Goal: Check status: Check status

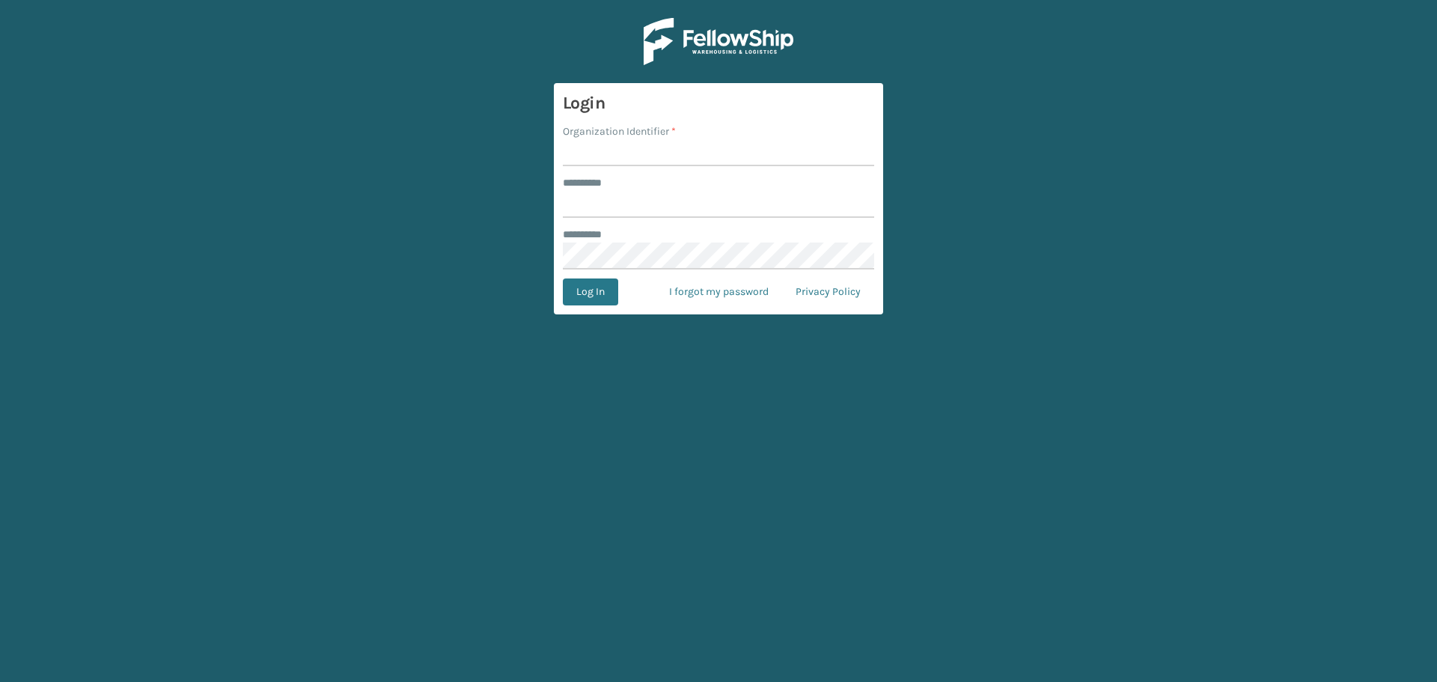
click at [663, 147] on input "Organization Identifier *" at bounding box center [718, 152] width 311 height 27
type input "superadminorganization"
click at [693, 212] on input "******** *" at bounding box center [718, 204] width 311 height 27
click at [873, 205] on input "******** *" at bounding box center [718, 204] width 311 height 27
type input "*********"
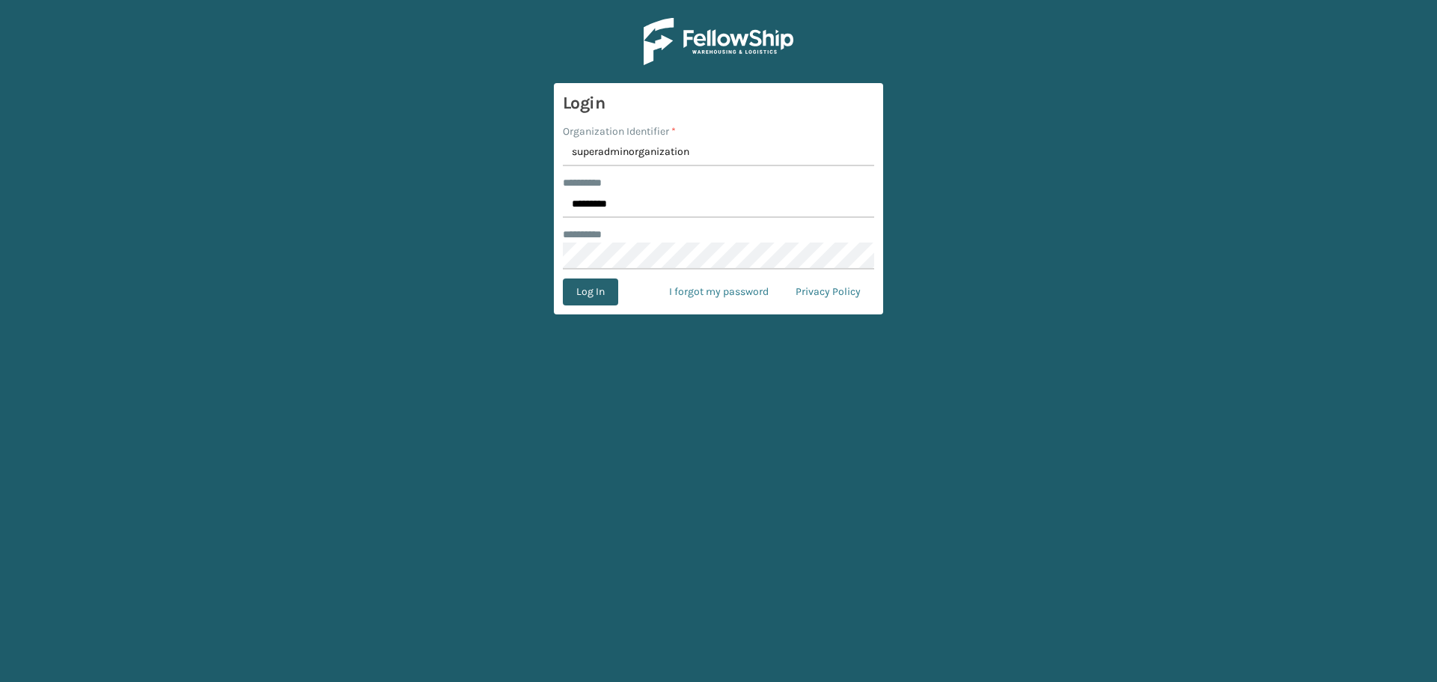
click at [593, 295] on button "Log In" at bounding box center [590, 291] width 55 height 27
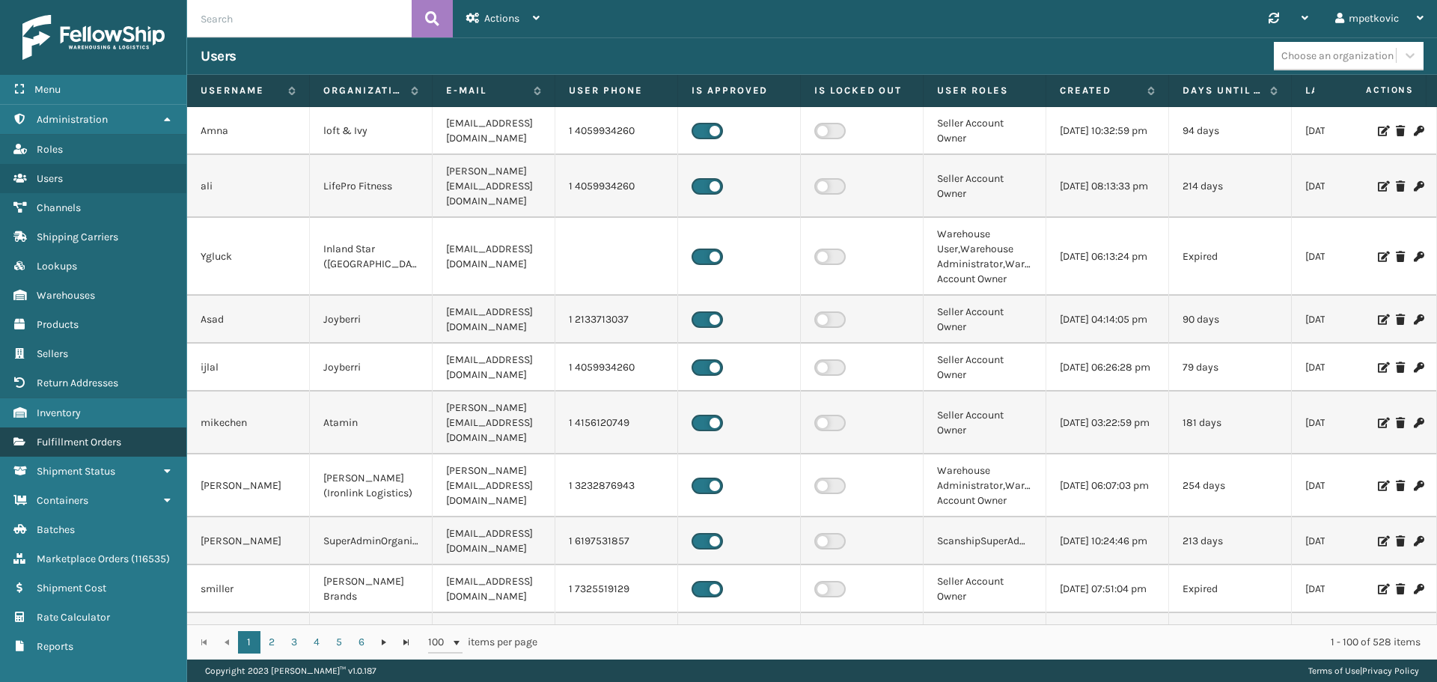
click at [88, 427] on link "Inventory Fulfillment Orders" at bounding box center [93, 441] width 186 height 29
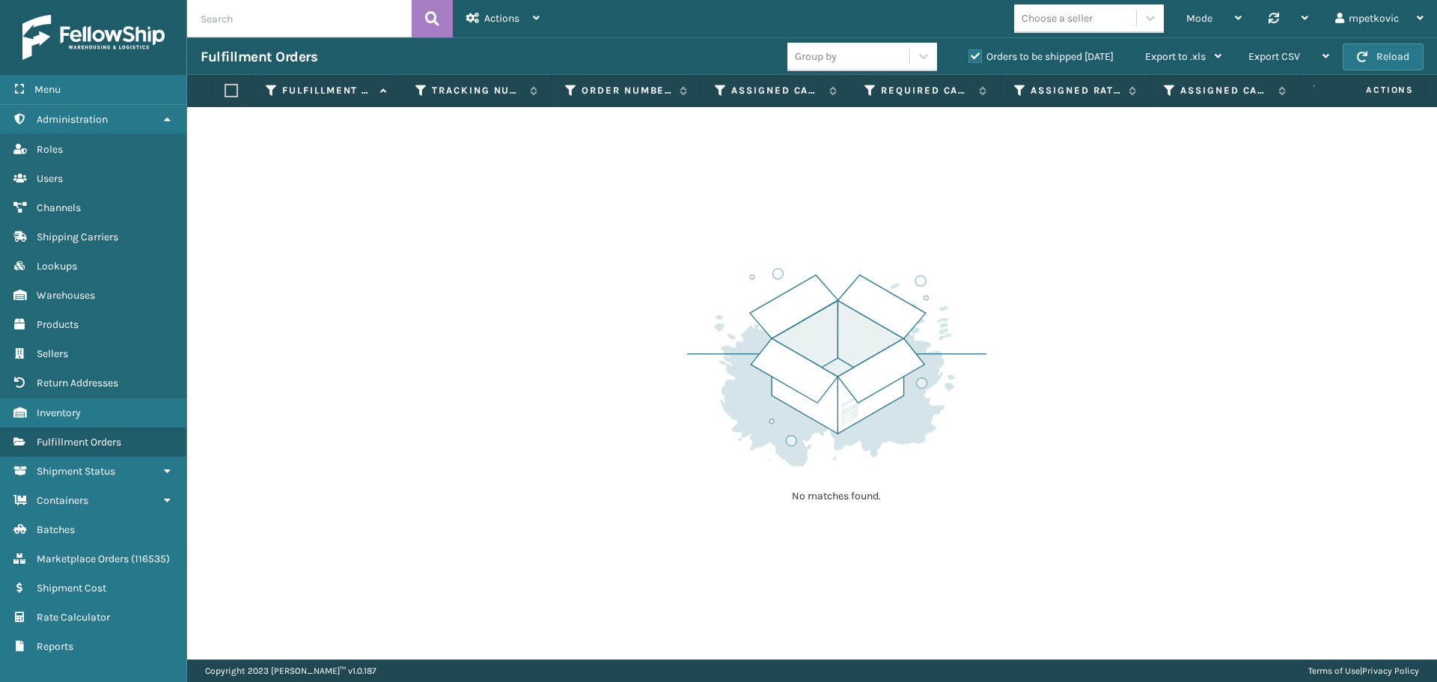
click at [265, 27] on input "text" at bounding box center [299, 18] width 225 height 37
paste input "2050907"
type input "2050907"
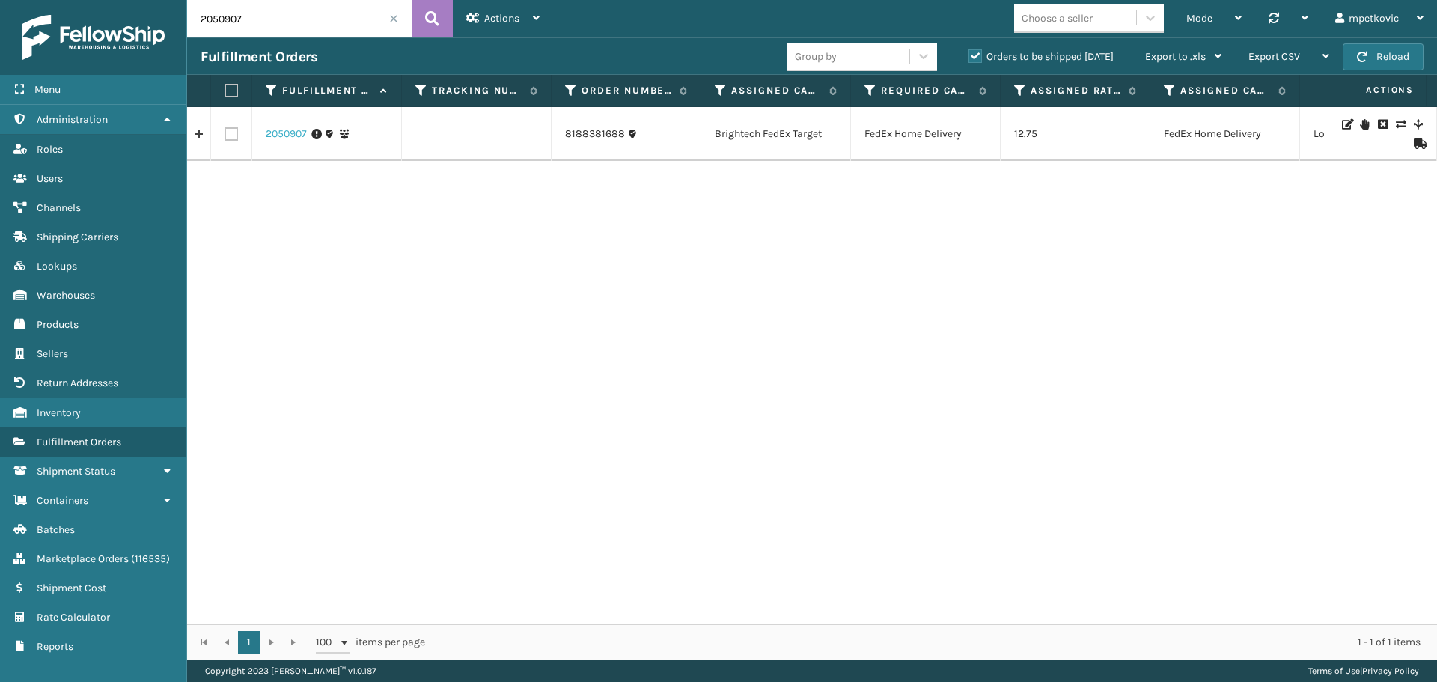
click at [279, 132] on link "2050907" at bounding box center [286, 133] width 41 height 15
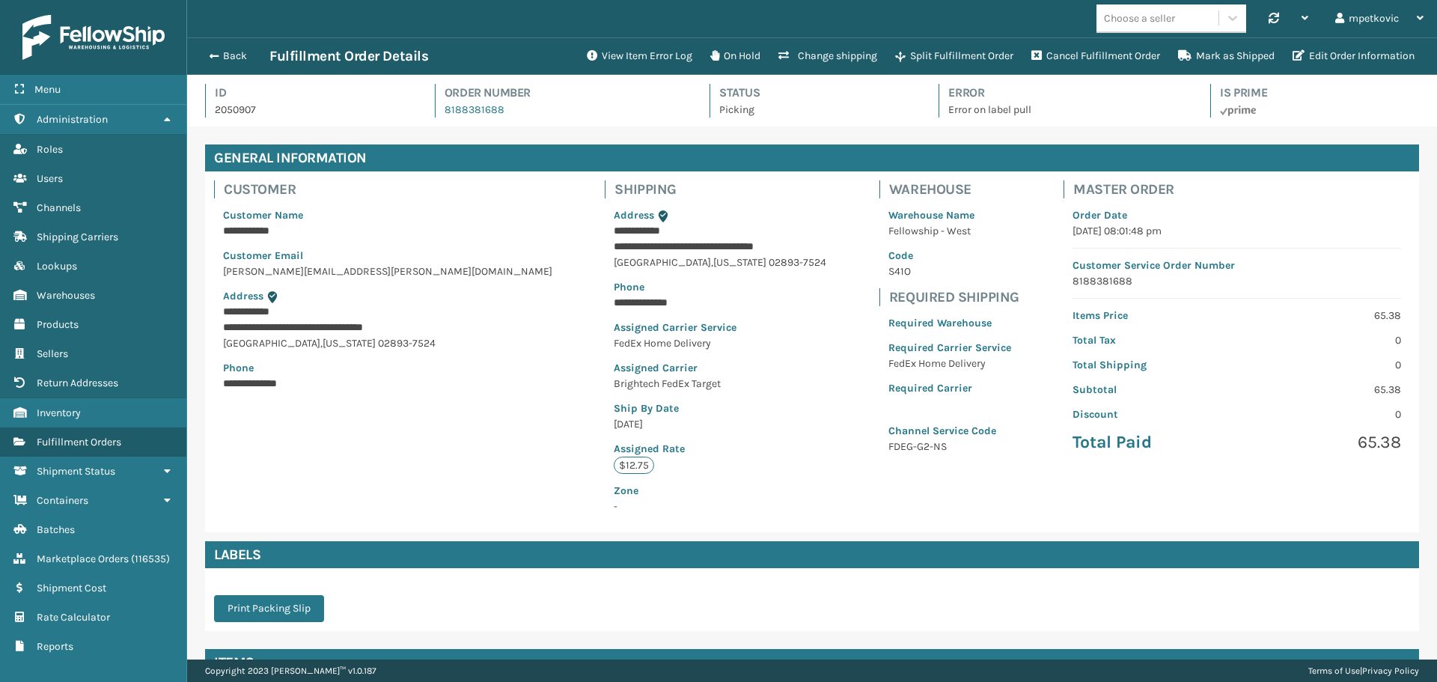
scroll to position [36, 1250]
click at [870, 352] on div "Warehouse Warehouse Name Fellowship - West Code S41O Required Shipping Required…" at bounding box center [949, 321] width 159 height 301
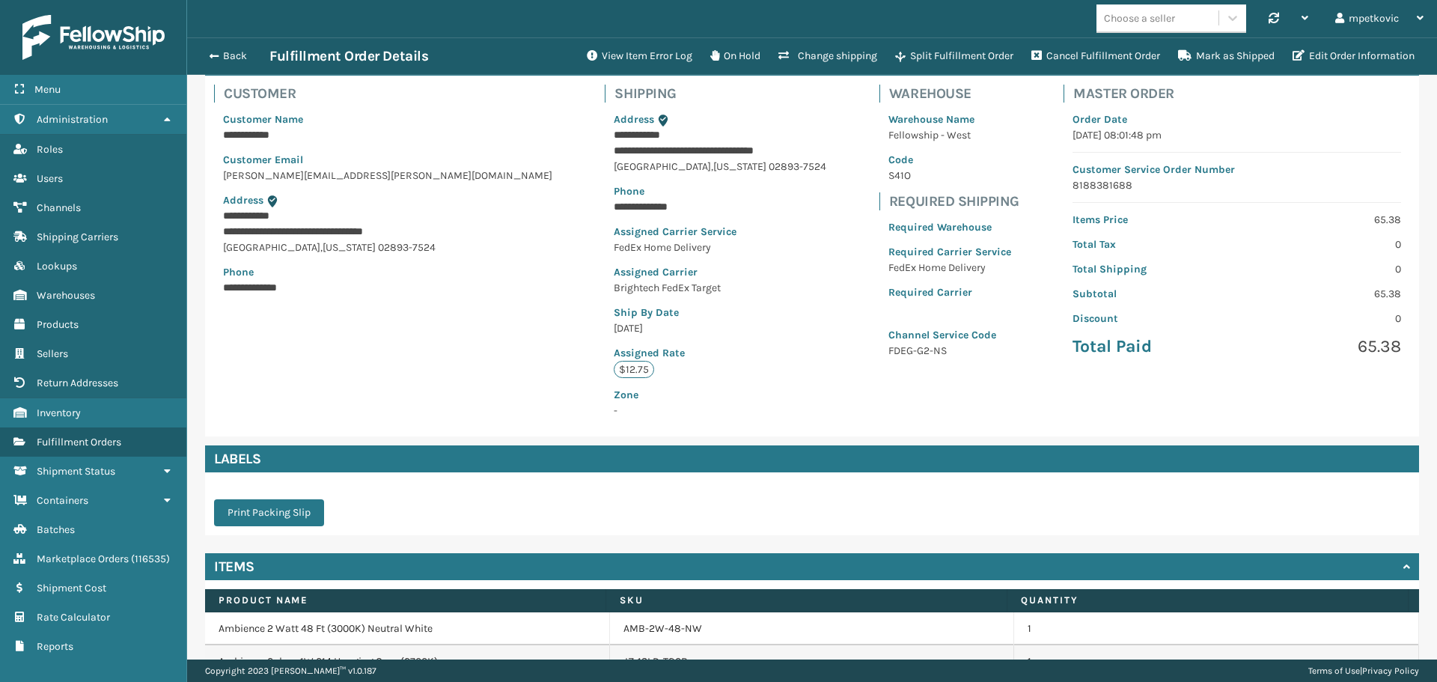
scroll to position [177, 0]
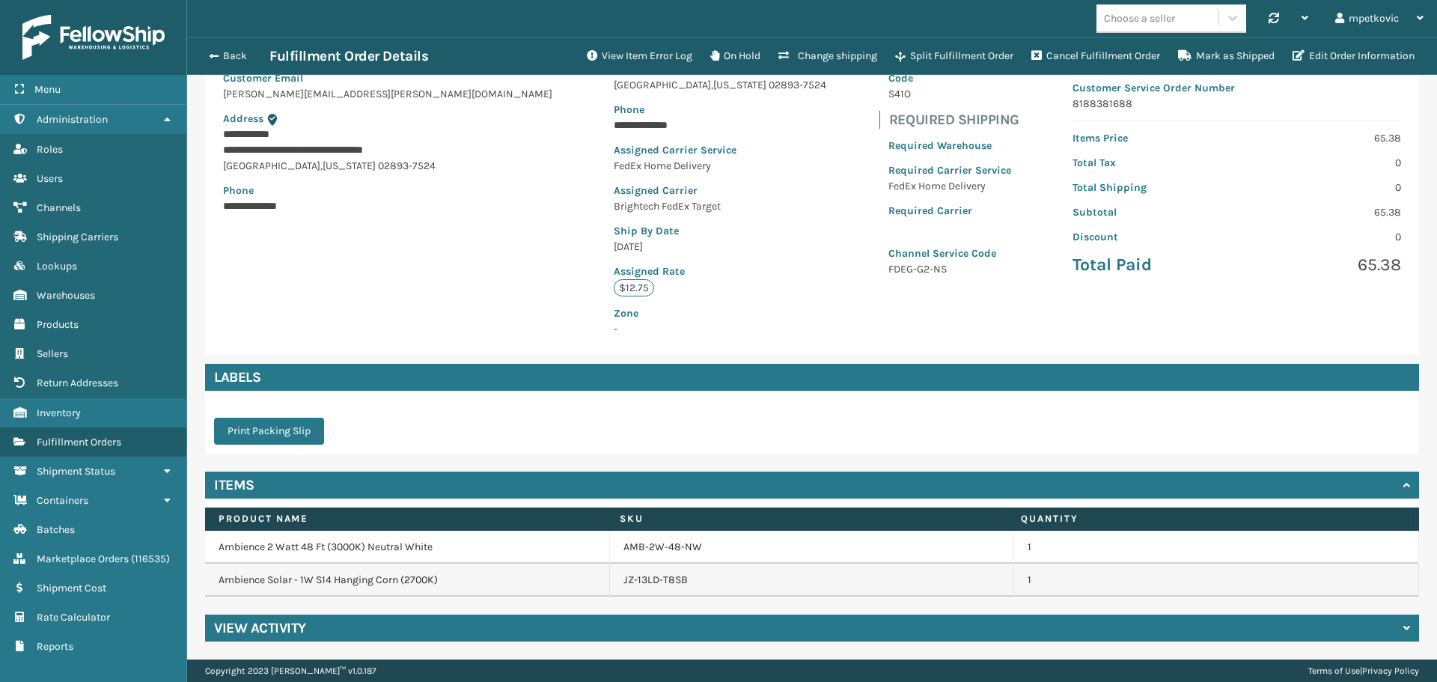
click at [320, 618] on div "View Activity" at bounding box center [812, 627] width 1214 height 27
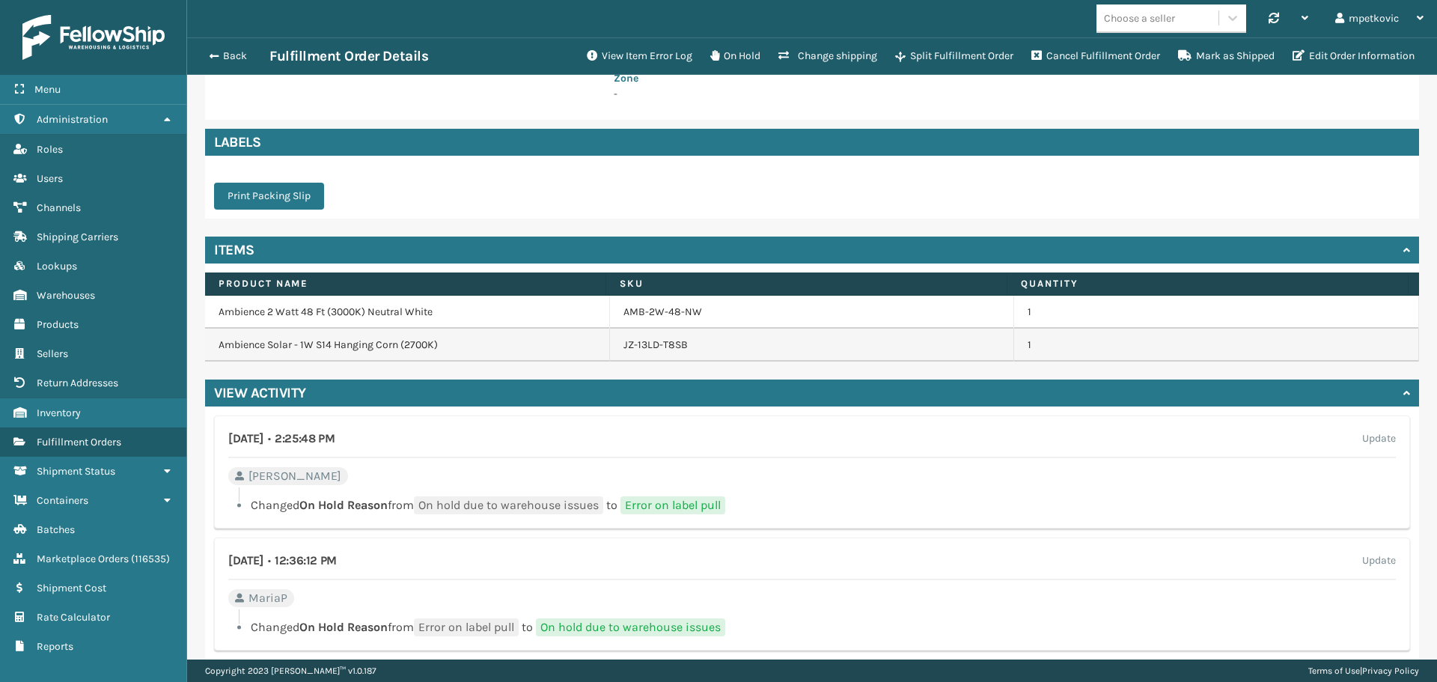
scroll to position [689, 0]
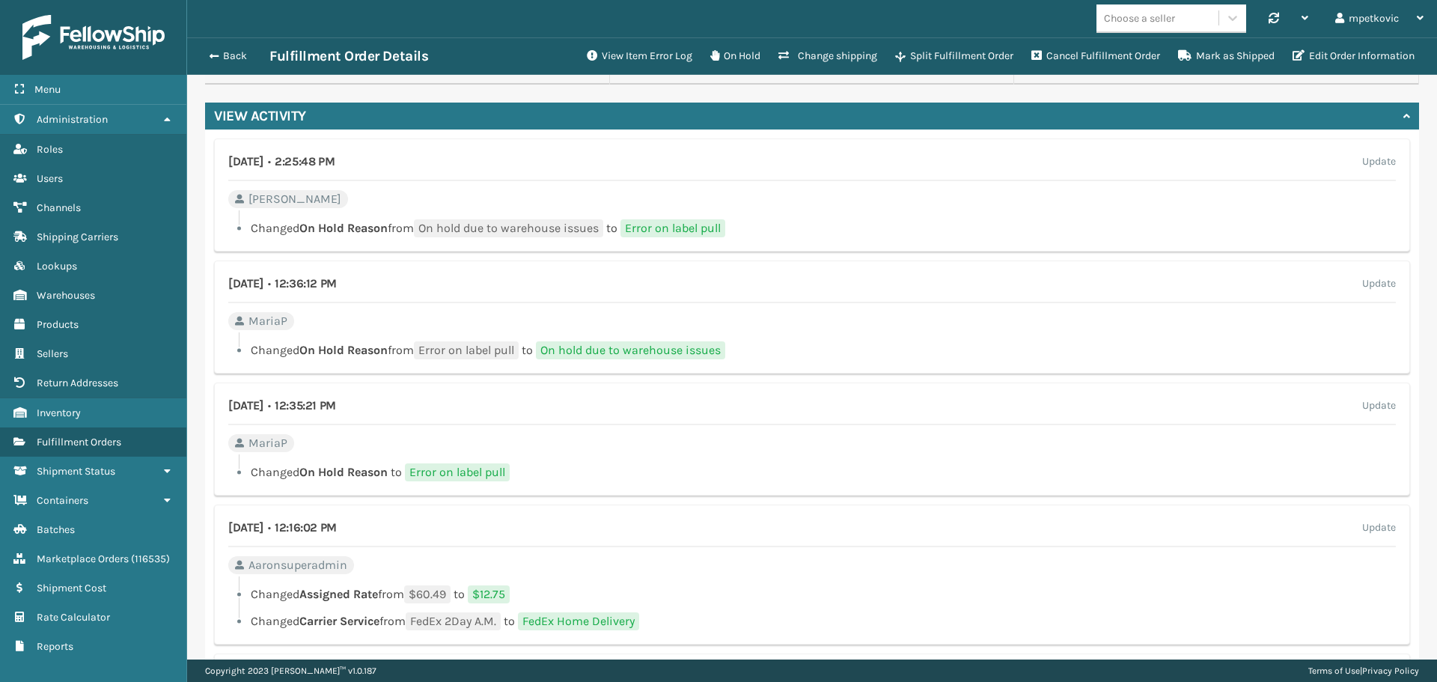
click at [689, 426] on div "[DATE] • 12:35:21 PM Update MariaP Changed On Hold Reason to Error on label pull" at bounding box center [812, 438] width 1196 height 113
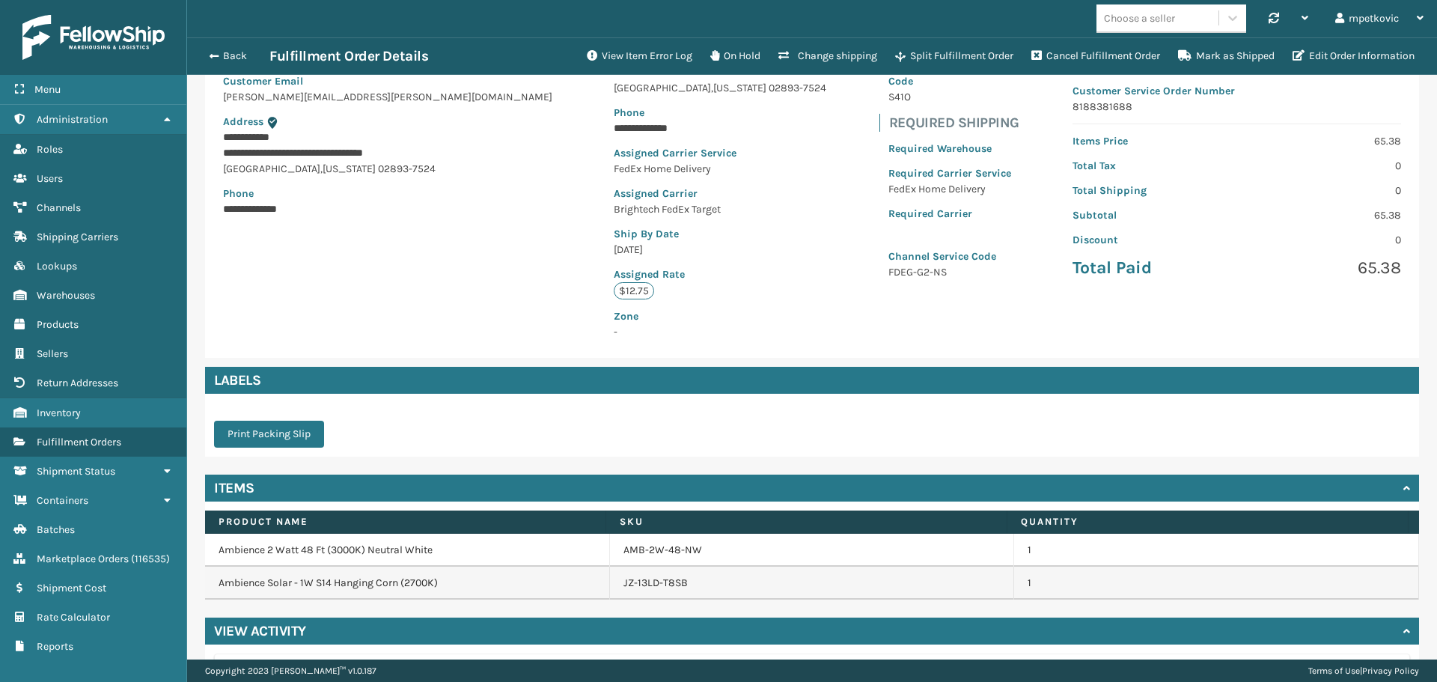
scroll to position [0, 0]
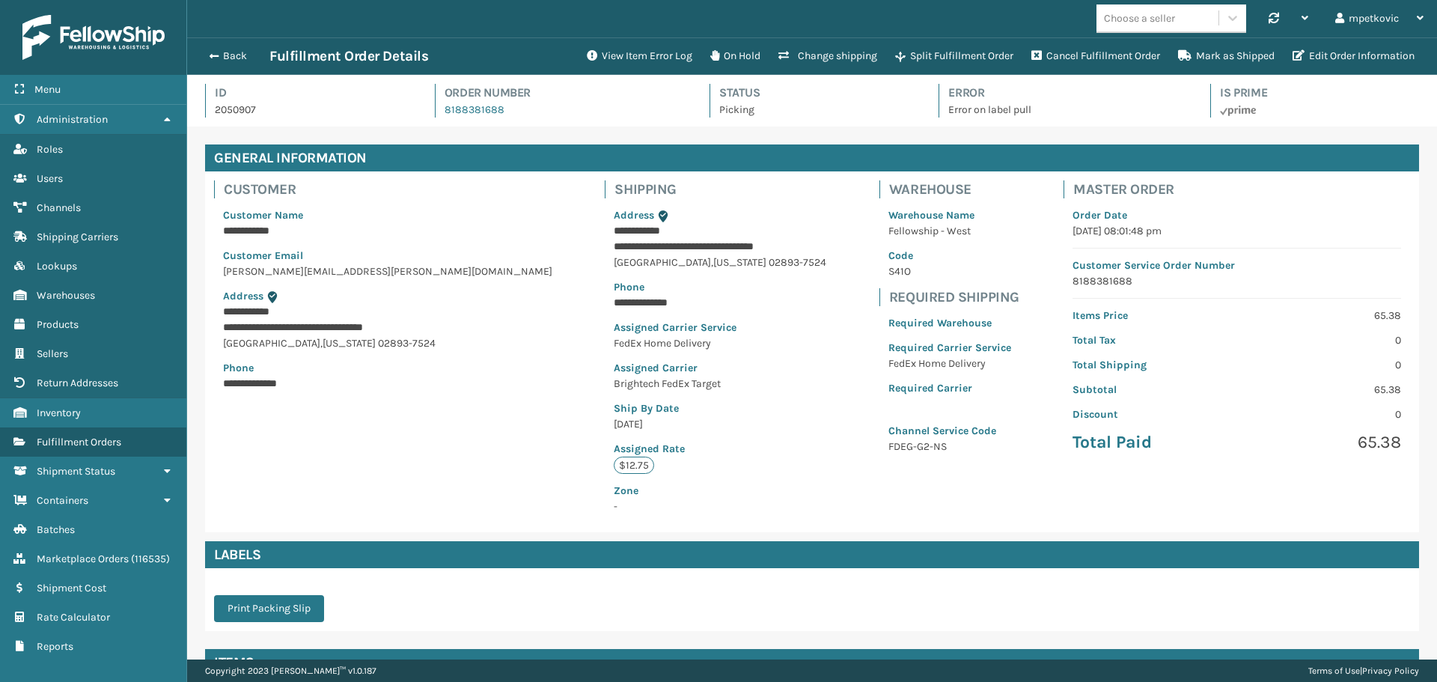
click at [768, 331] on div "**********" at bounding box center [812, 351] width 1214 height 361
click at [611, 54] on button "View Item Error Log" at bounding box center [639, 56] width 123 height 30
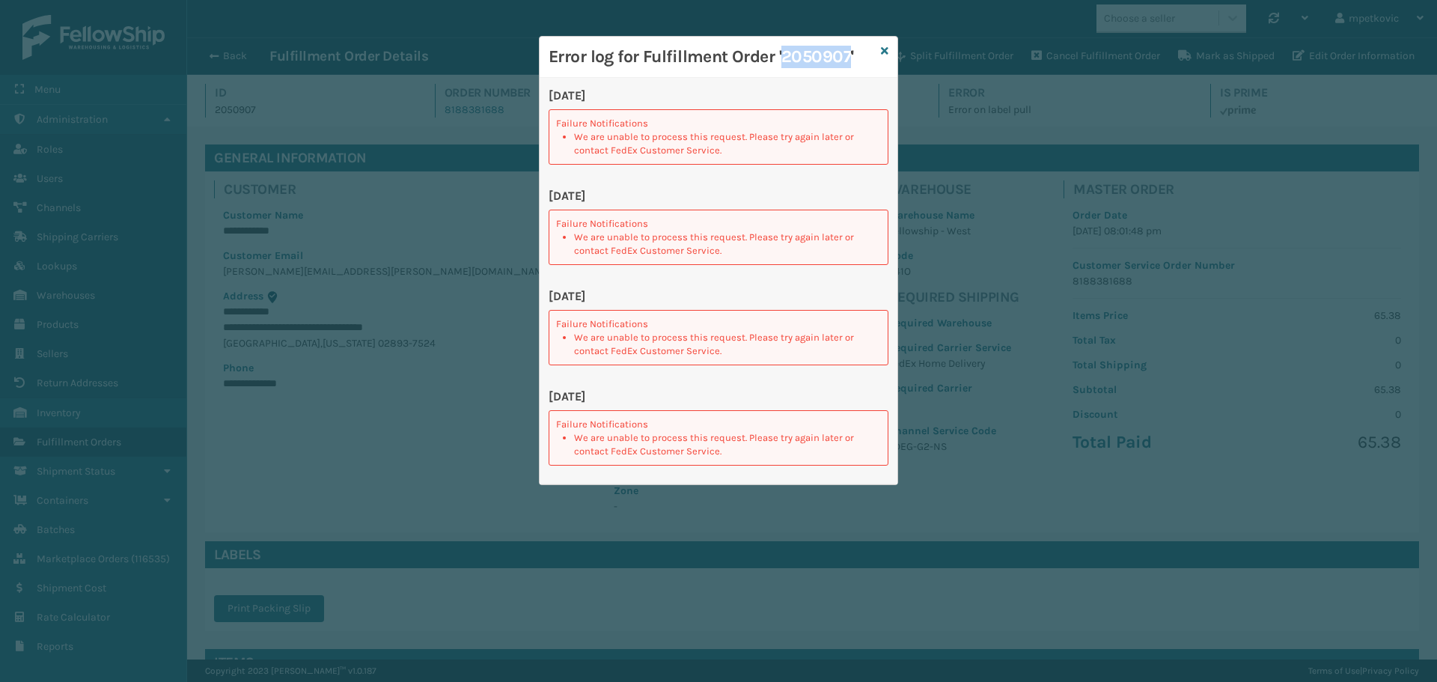
drag, startPoint x: 851, startPoint y: 58, endPoint x: 785, endPoint y: 58, distance: 65.9
click at [785, 58] on h3 "Error log for Fulfillment Order '2050907'" at bounding box center [712, 57] width 326 height 22
copy h3 "2050907"
click at [885, 49] on icon at bounding box center [884, 51] width 7 height 10
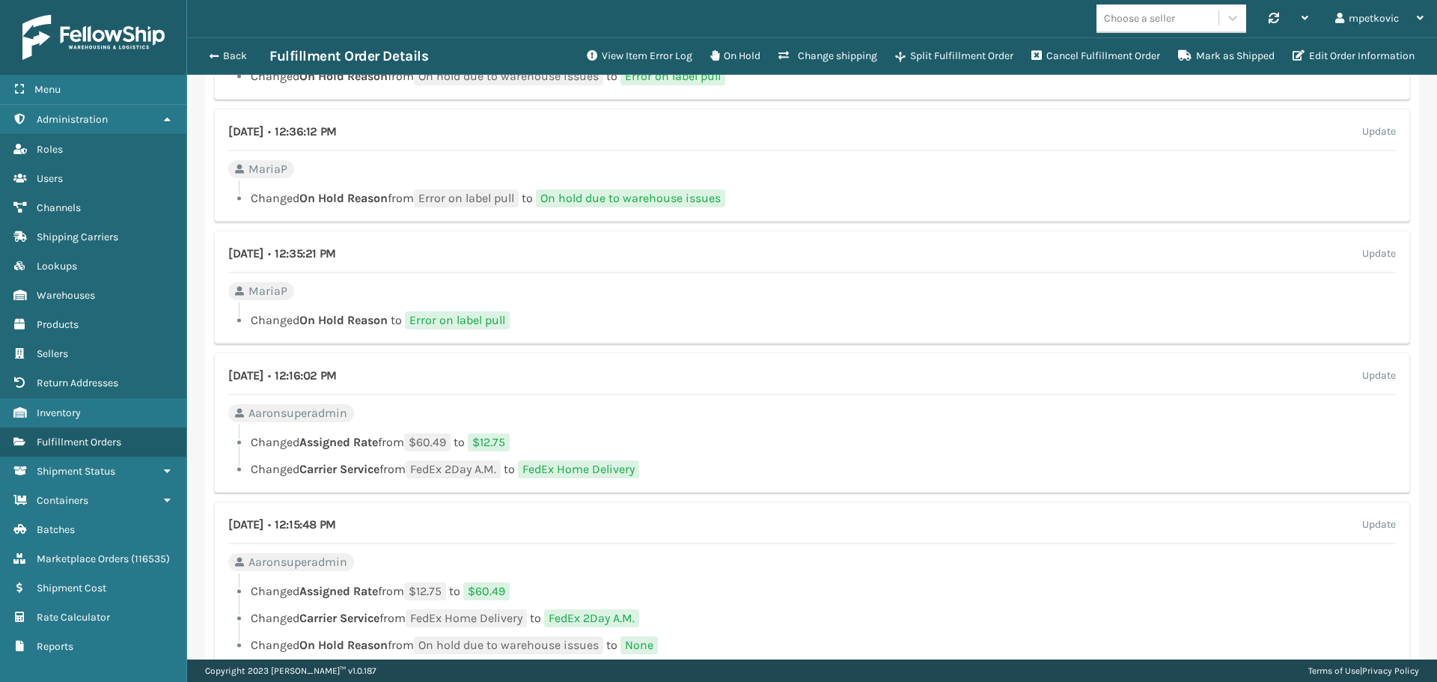
scroll to position [973, 0]
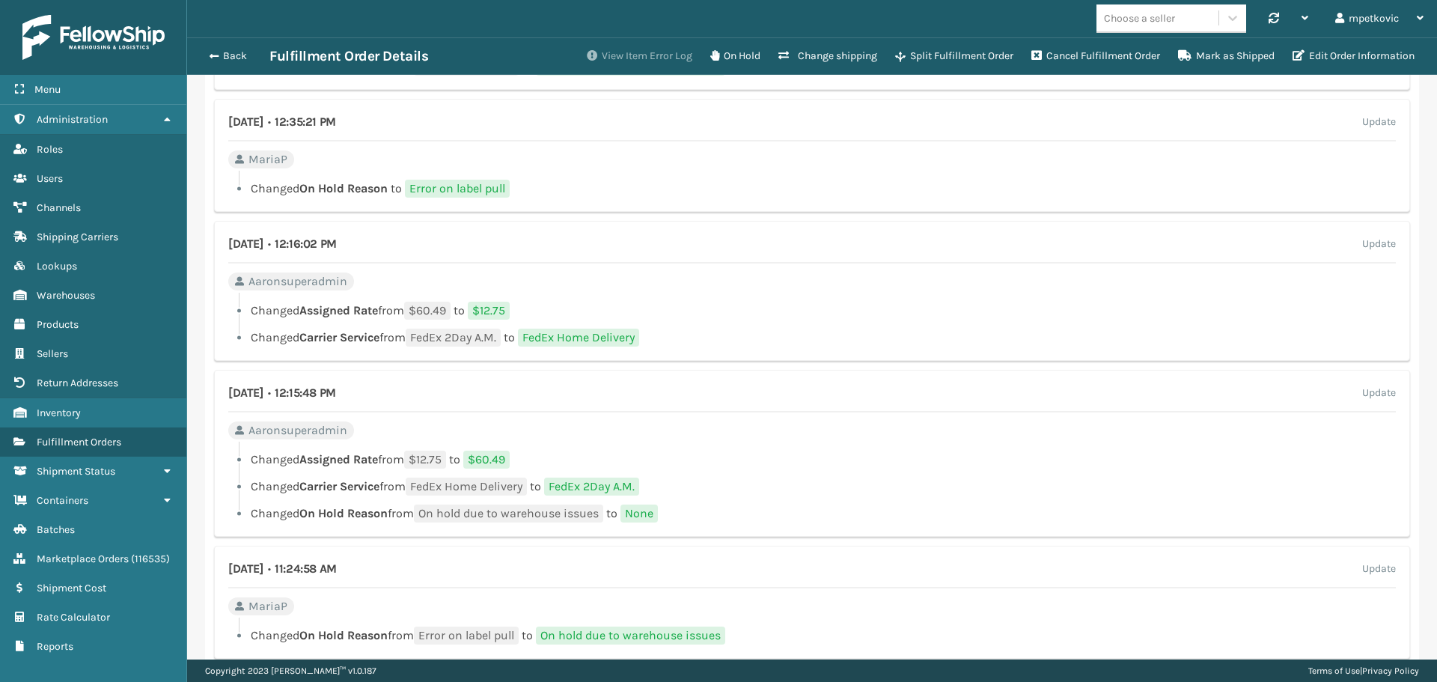
click at [617, 42] on button "View Item Error Log" at bounding box center [639, 56] width 123 height 30
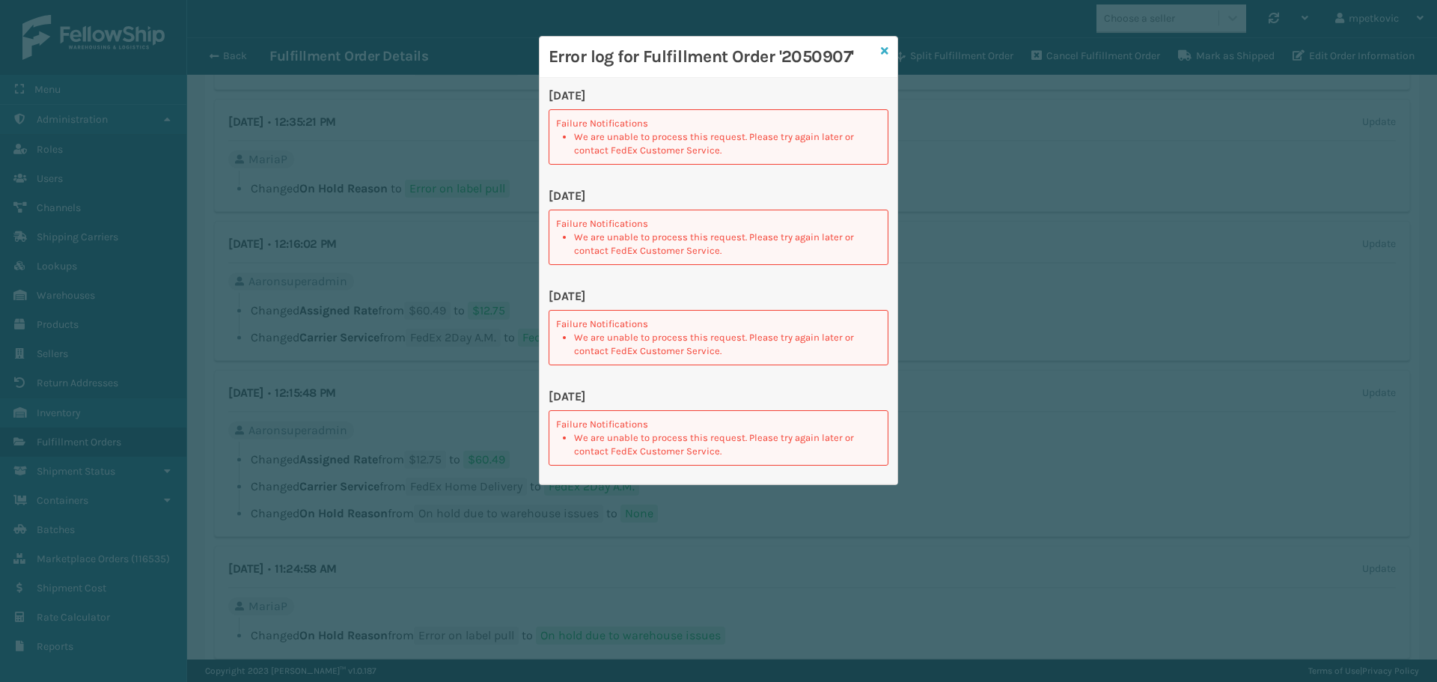
click at [885, 46] on icon at bounding box center [884, 51] width 7 height 10
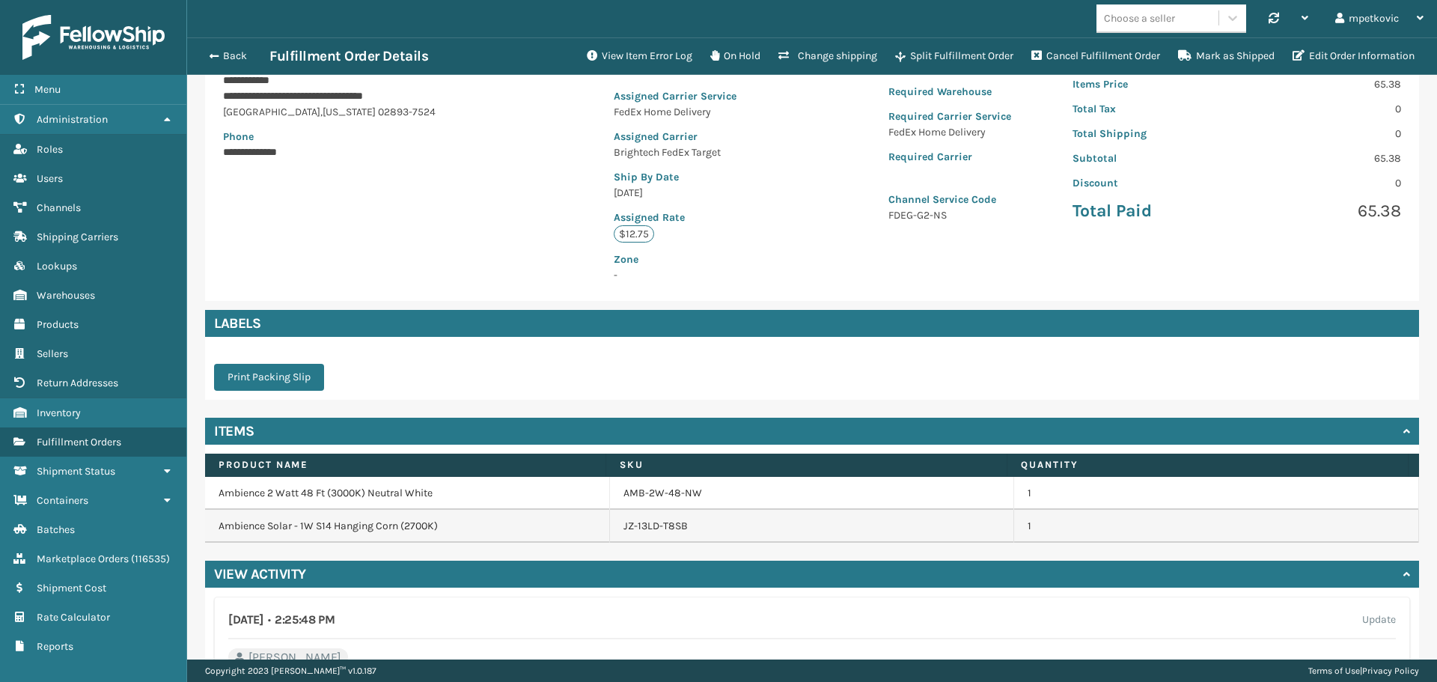
scroll to position [0, 0]
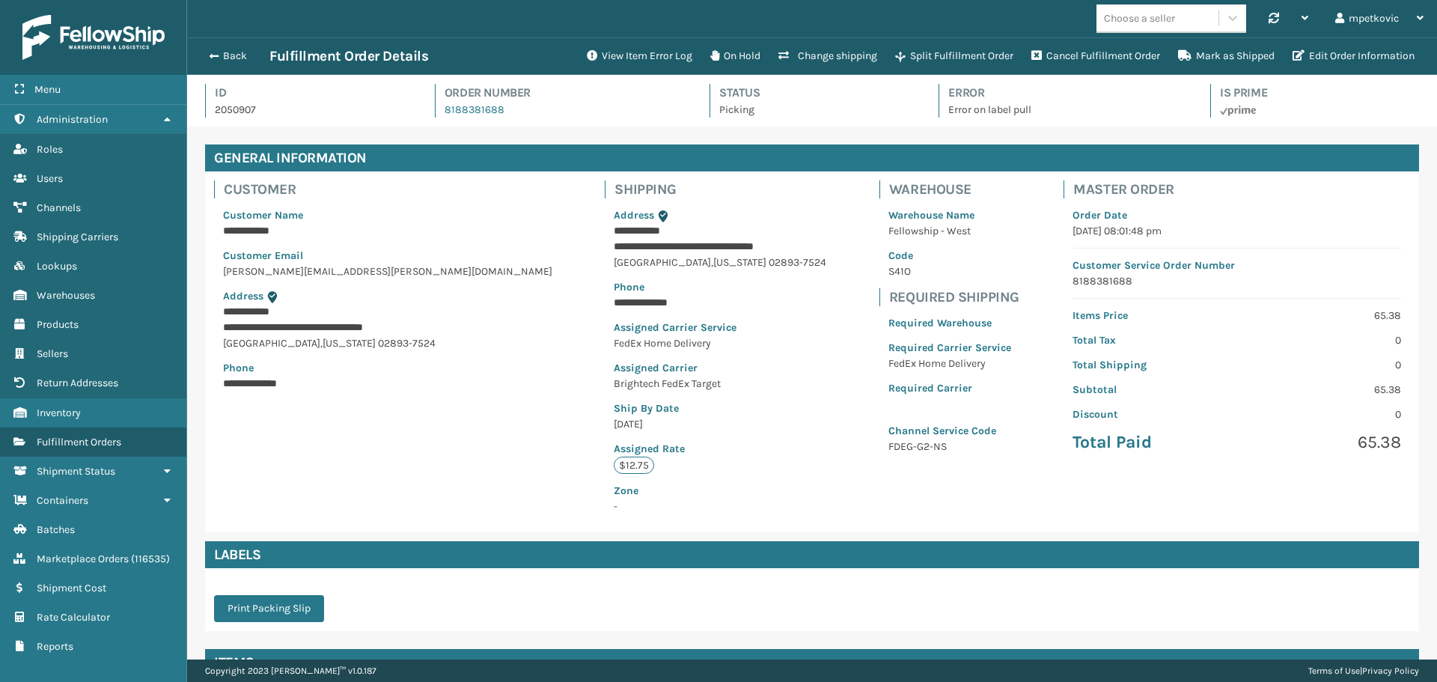
click at [689, 414] on p "Ship By Date" at bounding box center [720, 408] width 213 height 16
click at [679, 442] on p "Assigned Rate" at bounding box center [720, 449] width 213 height 16
click at [721, 383] on p "Brightech FedEx Target" at bounding box center [720, 384] width 213 height 16
drag, startPoint x: 797, startPoint y: 238, endPoint x: 670, endPoint y: 220, distance: 128.5
click at [670, 220] on p "Address" at bounding box center [720, 215] width 213 height 16
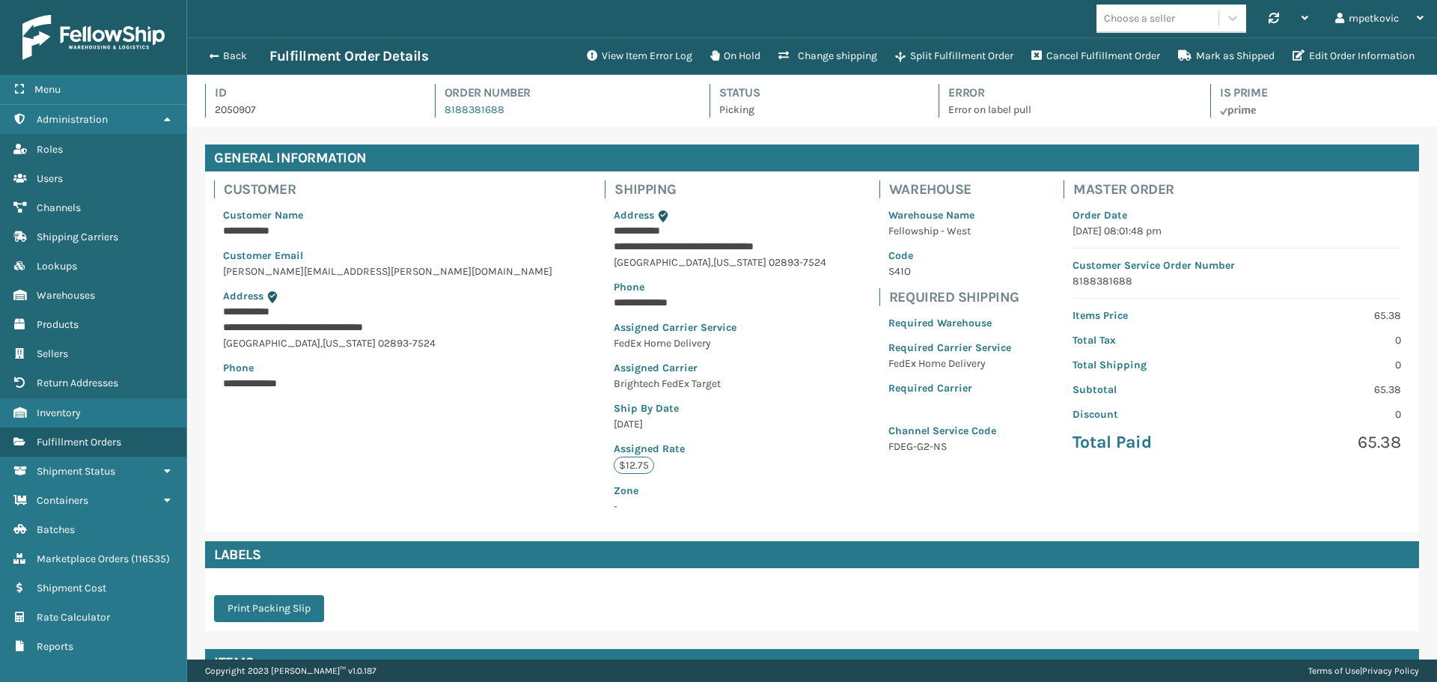
click at [596, 217] on div "**********" at bounding box center [720, 351] width 248 height 361
click at [680, 190] on h4 "Shipping" at bounding box center [724, 189] width 221 height 18
click at [639, 214] on p "Address" at bounding box center [720, 215] width 213 height 16
click at [631, 227] on p "**********" at bounding box center [715, 231] width 203 height 16
click at [622, 222] on p "Address" at bounding box center [720, 215] width 213 height 16
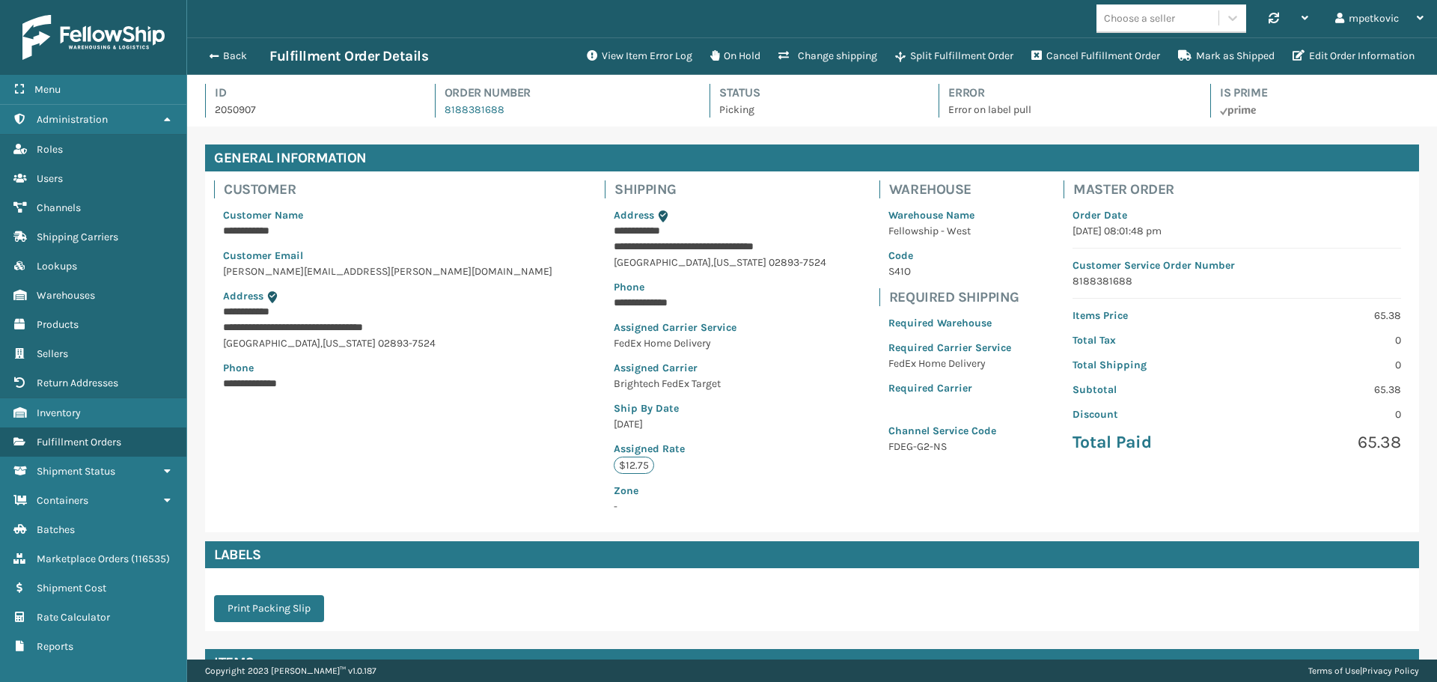
click at [626, 217] on p "Address" at bounding box center [720, 215] width 213 height 16
click at [630, 217] on p "Address" at bounding box center [720, 215] width 213 height 16
click at [626, 221] on p "Address" at bounding box center [720, 215] width 213 height 16
click at [495, 223] on div "**********" at bounding box center [812, 351] width 1214 height 361
click at [507, 218] on div "**********" at bounding box center [812, 351] width 1214 height 361
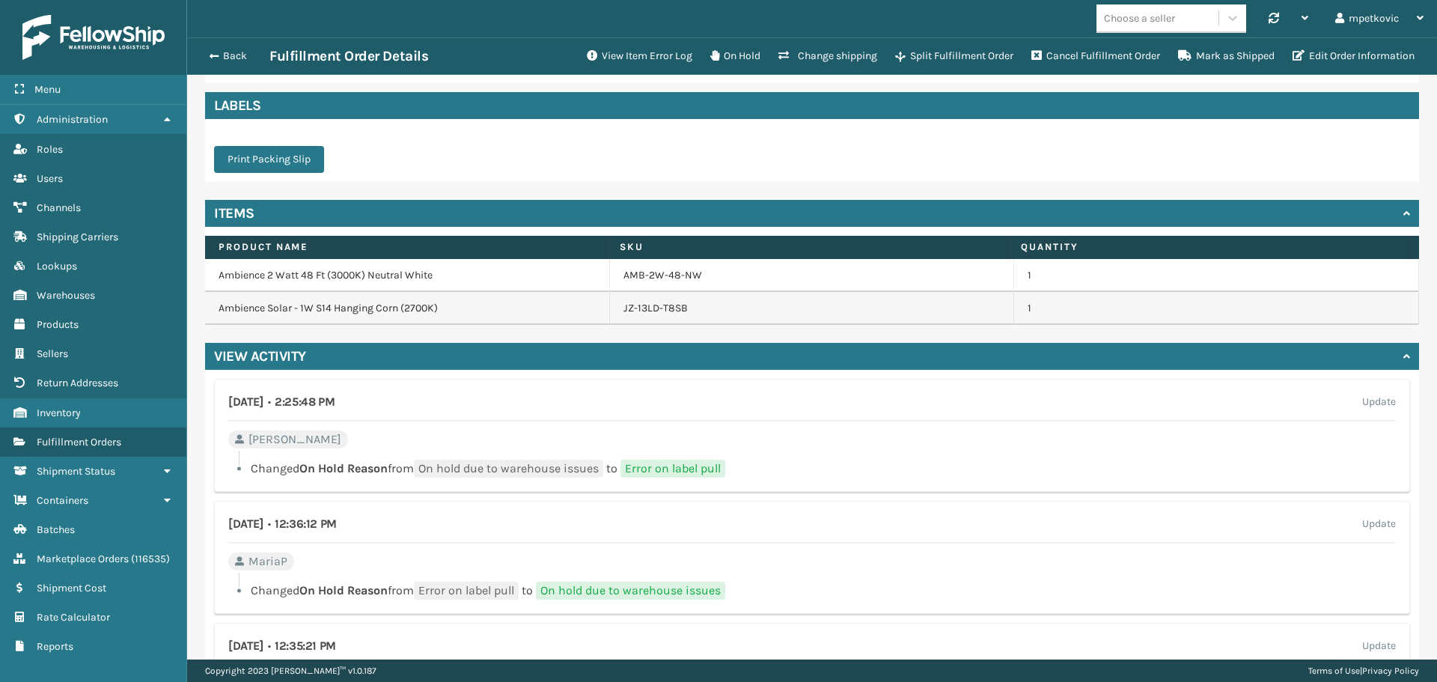
scroll to position [599, 0]
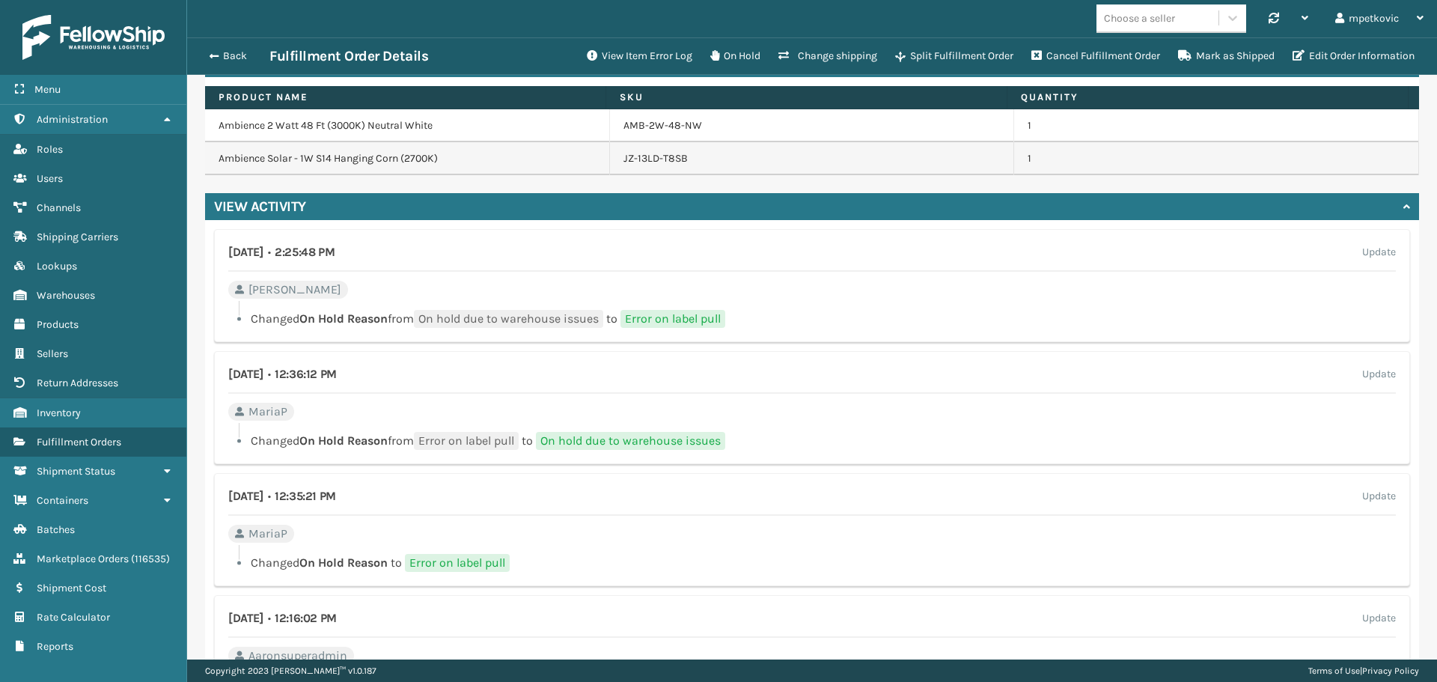
drag, startPoint x: 722, startPoint y: 390, endPoint x: 638, endPoint y: 407, distance: 85.6
click at [638, 407] on div "[DATE] • 12:36:12 PM Update MariaP Changed On Hold Reason from Error on label p…" at bounding box center [812, 407] width 1196 height 113
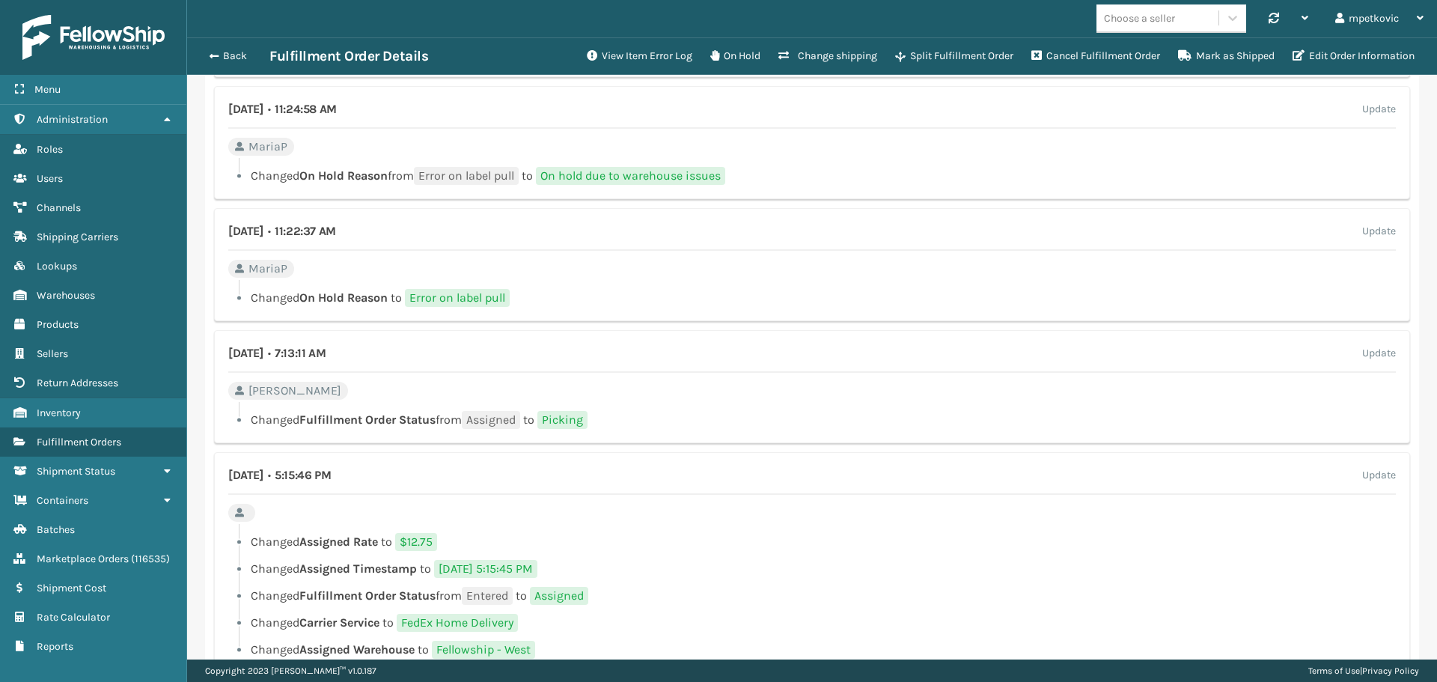
scroll to position [1332, 0]
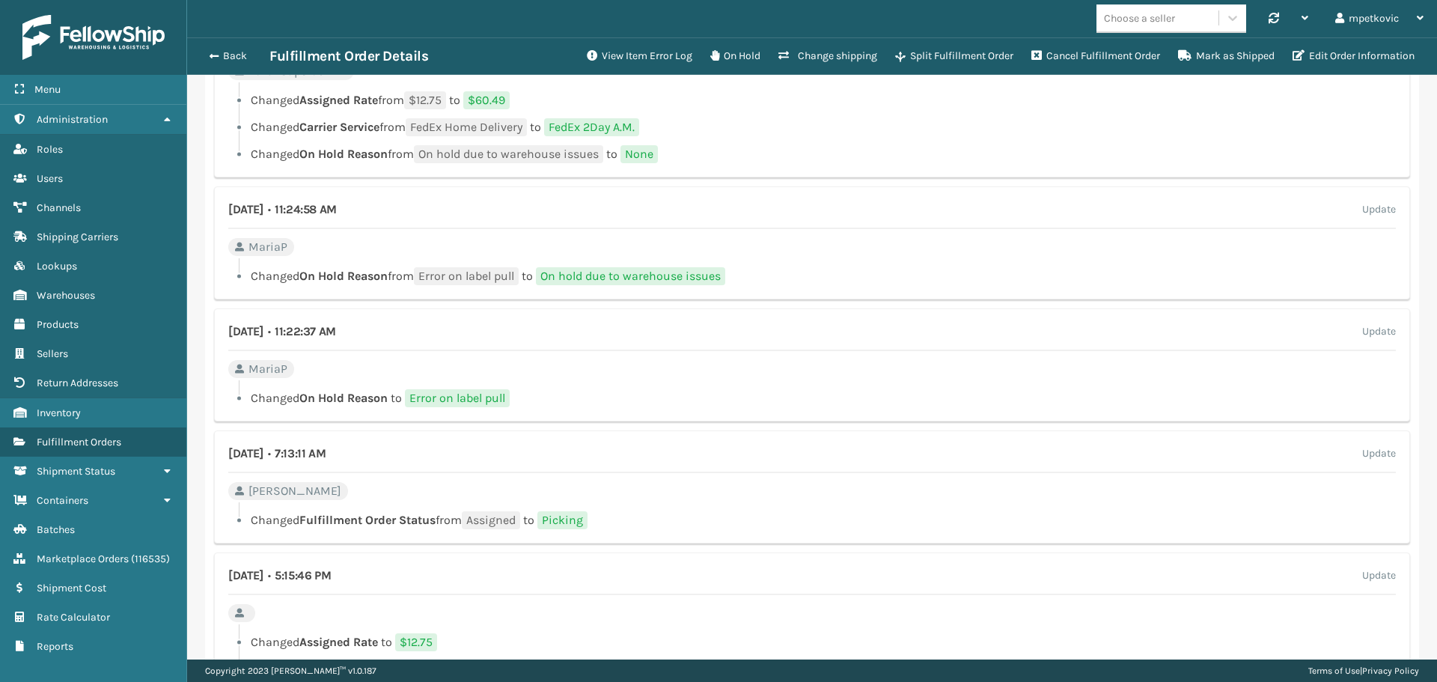
drag, startPoint x: 873, startPoint y: 242, endPoint x: 881, endPoint y: 239, distance: 8.8
click at [873, 242] on div "[DATE] • 11:24:58 AM Update MariaP Changed On Hold Reason from Error on label p…" at bounding box center [812, 242] width 1196 height 113
click at [900, 210] on div "[DATE] • 11:24:58 AM Update" at bounding box center [811, 215] width 1167 height 28
click at [862, 120] on li "Changed Carrier Service from FedEx Home Delivery to FedEx 2Day A.M." at bounding box center [811, 127] width 1167 height 18
click at [849, 123] on li "Changed Carrier Service from FedEx Home Delivery to FedEx 2Day A.M." at bounding box center [811, 127] width 1167 height 18
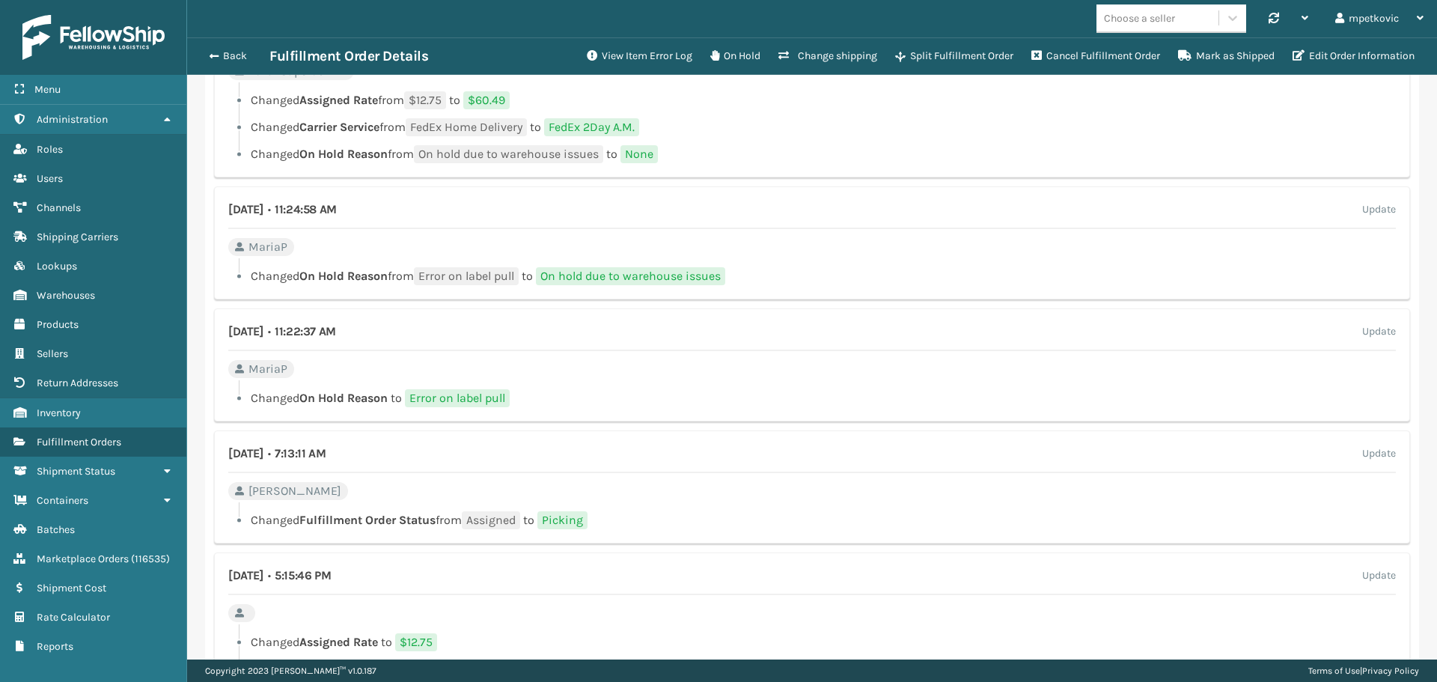
click at [854, 118] on li "Changed Carrier Service from FedEx Home Delivery to FedEx 2Day A.M." at bounding box center [811, 127] width 1167 height 18
click at [846, 124] on li "Changed Carrier Service from FedEx Home Delivery to FedEx 2Day A.M." at bounding box center [811, 127] width 1167 height 18
click at [850, 119] on li "Changed Carrier Service from FedEx Home Delivery to FedEx 2Day A.M." at bounding box center [811, 127] width 1167 height 18
click at [957, 114] on ul "Changed Assigned Rate from $12.75 to $60.49 Changed Carrier Service from FedEx …" at bounding box center [811, 127] width 1167 height 72
click at [857, 131] on li "Changed Carrier Service from FedEx Home Delivery to FedEx 2Day A.M." at bounding box center [811, 127] width 1167 height 18
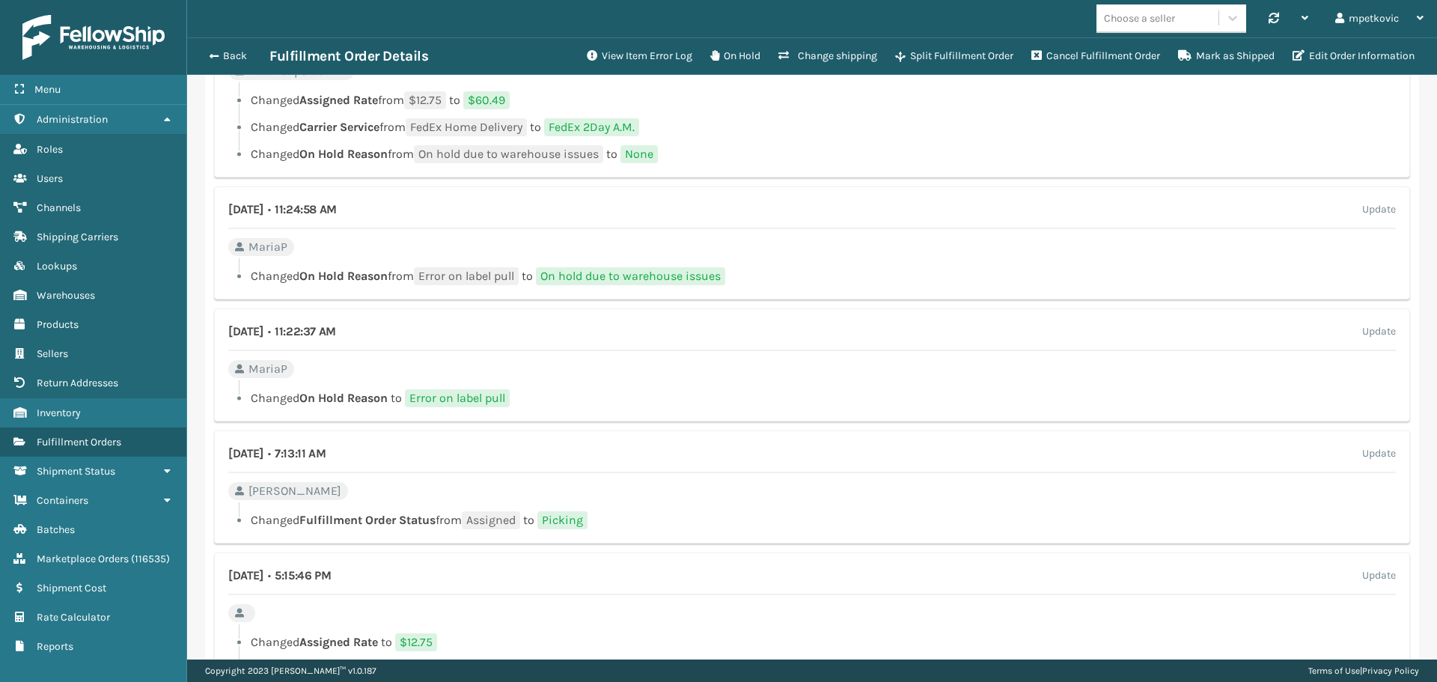
click at [855, 126] on li "Changed Carrier Service from FedEx Home Delivery to FedEx 2Day A.M." at bounding box center [811, 127] width 1167 height 18
click at [861, 117] on ul "Changed Assigned Rate from $12.75 to $60.49 Changed Carrier Service from FedEx …" at bounding box center [811, 127] width 1167 height 72
click at [962, 112] on ul "Changed Assigned Rate from $12.75 to $60.49 Changed Carrier Service from FedEx …" at bounding box center [811, 127] width 1167 height 72
click at [848, 115] on ul "Changed Assigned Rate from $12.75 to $60.49 Changed Carrier Service from FedEx …" at bounding box center [811, 127] width 1167 height 72
click at [852, 114] on ul "Changed Assigned Rate from $12.75 to $60.49 Changed Carrier Service from FedEx …" at bounding box center [811, 127] width 1167 height 72
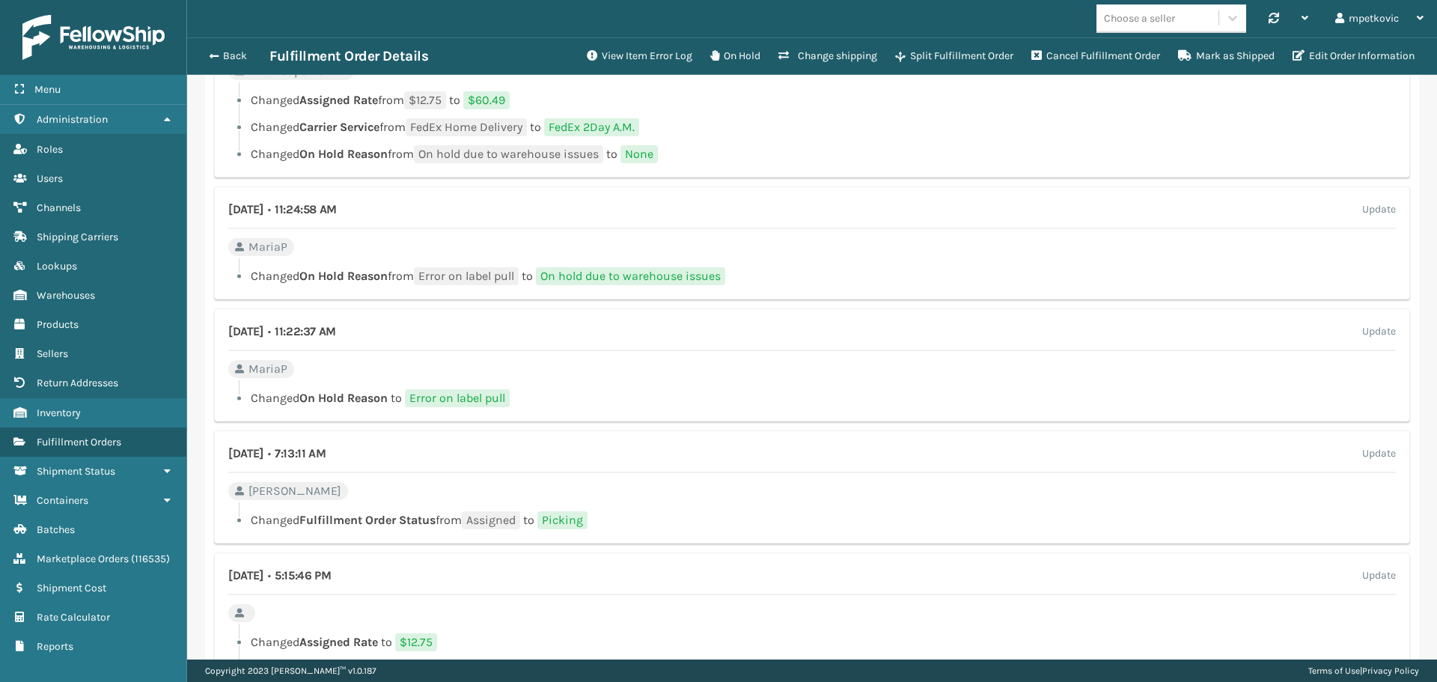
click at [859, 114] on ul "Changed Assigned Rate from $12.75 to $60.49 Changed Carrier Service from FedEx …" at bounding box center [811, 127] width 1167 height 72
click at [970, 121] on li "Changed Carrier Service from FedEx Home Delivery to FedEx 2Day A.M." at bounding box center [811, 127] width 1167 height 18
click at [957, 120] on li "Changed Carrier Service from FedEx Home Delivery to FedEx 2Day A.M." at bounding box center [811, 127] width 1167 height 18
click at [846, 131] on li "Changed Carrier Service from FedEx Home Delivery to FedEx 2Day A.M." at bounding box center [811, 127] width 1167 height 18
click at [840, 120] on li "Changed Carrier Service from FedEx Home Delivery to FedEx 2Day A.M." at bounding box center [811, 127] width 1167 height 18
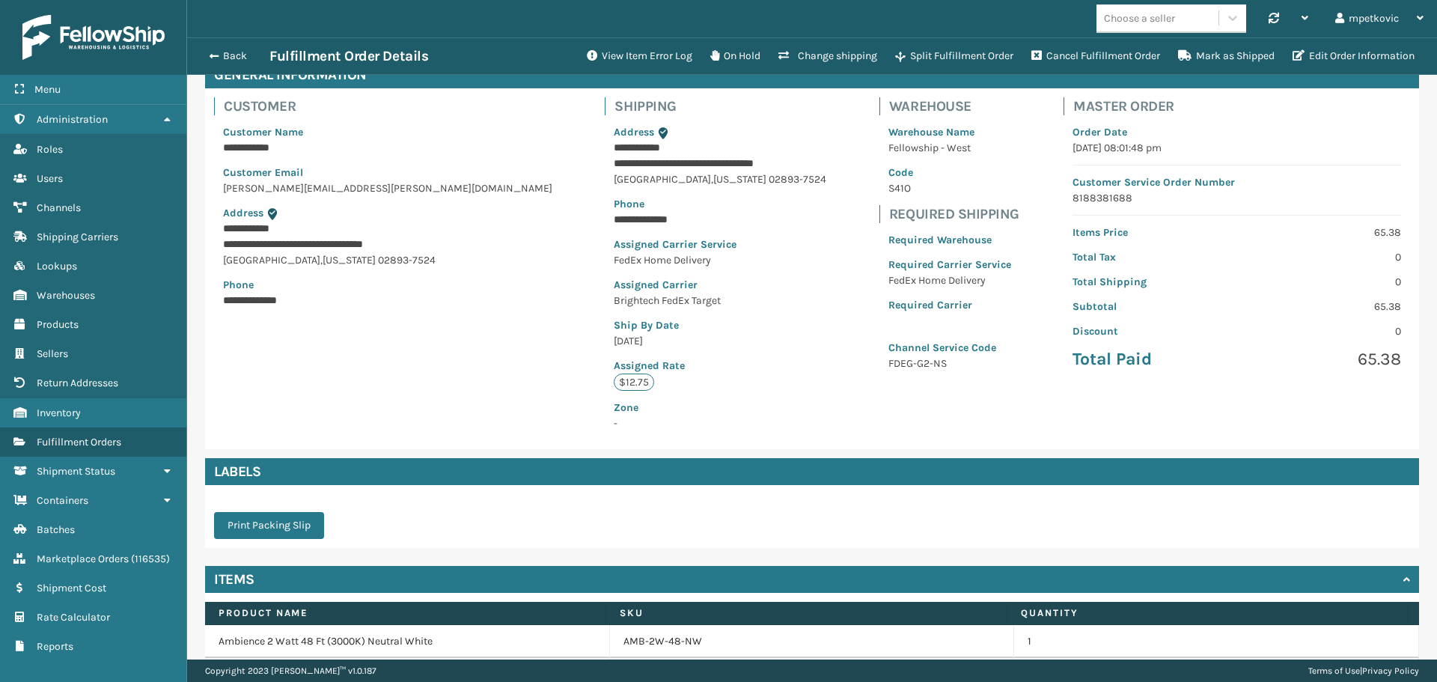
scroll to position [0, 0]
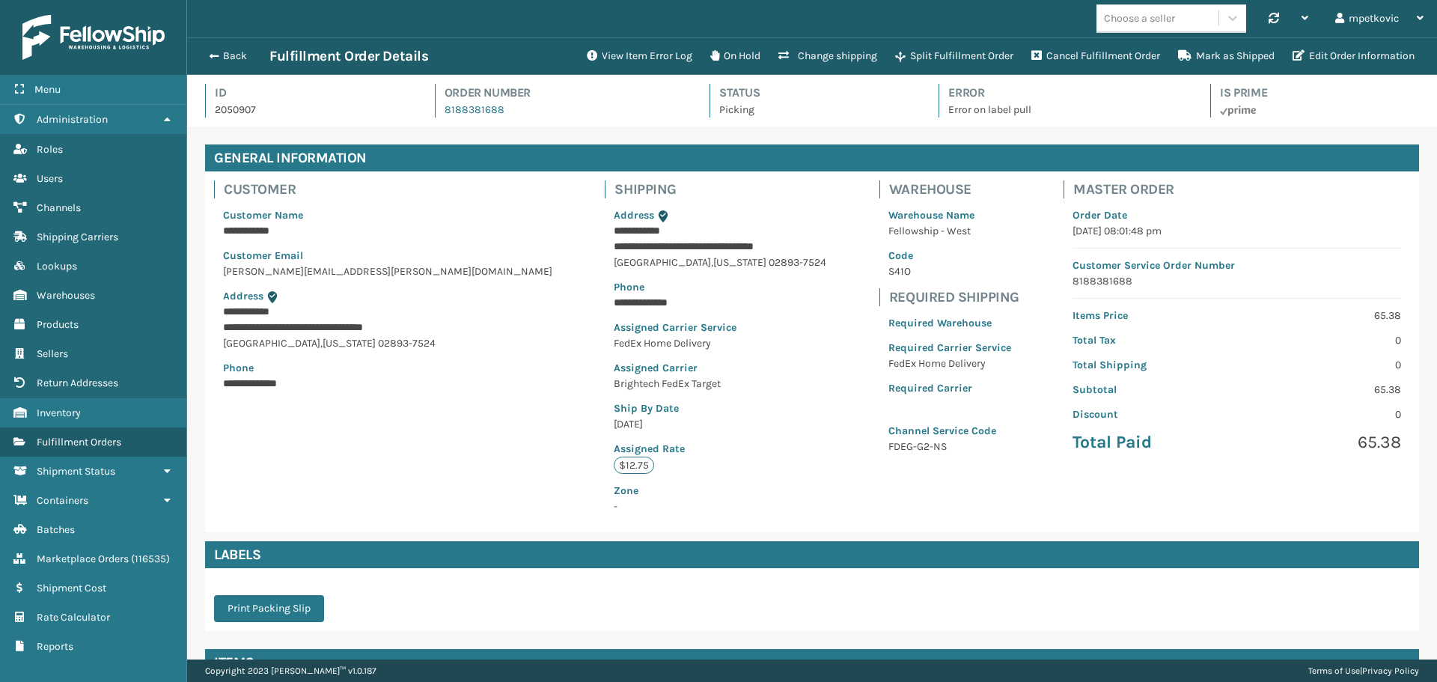
click at [230, 108] on p "2050907" at bounding box center [311, 110] width 193 height 16
copy p "2050907"
click at [307, 94] on h4 "Id" at bounding box center [311, 93] width 193 height 18
click at [685, 216] on p "Address" at bounding box center [720, 215] width 213 height 16
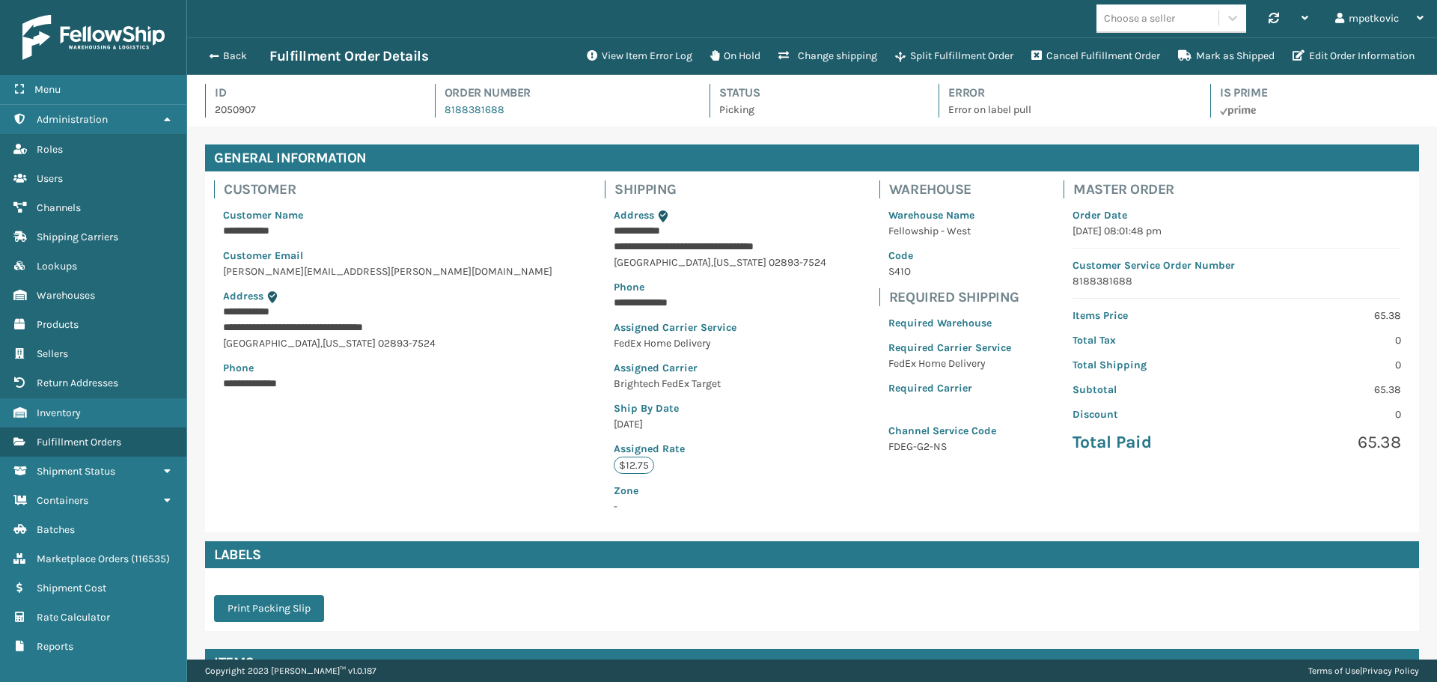
click at [659, 215] on p "Address" at bounding box center [720, 215] width 213 height 16
click at [629, 222] on p "Address" at bounding box center [720, 215] width 213 height 16
click at [628, 218] on p "Address" at bounding box center [720, 215] width 213 height 16
drag, startPoint x: 730, startPoint y: 244, endPoint x: 530, endPoint y: 244, distance: 199.8
click at [614, 244] on p "**********" at bounding box center [715, 247] width 203 height 16
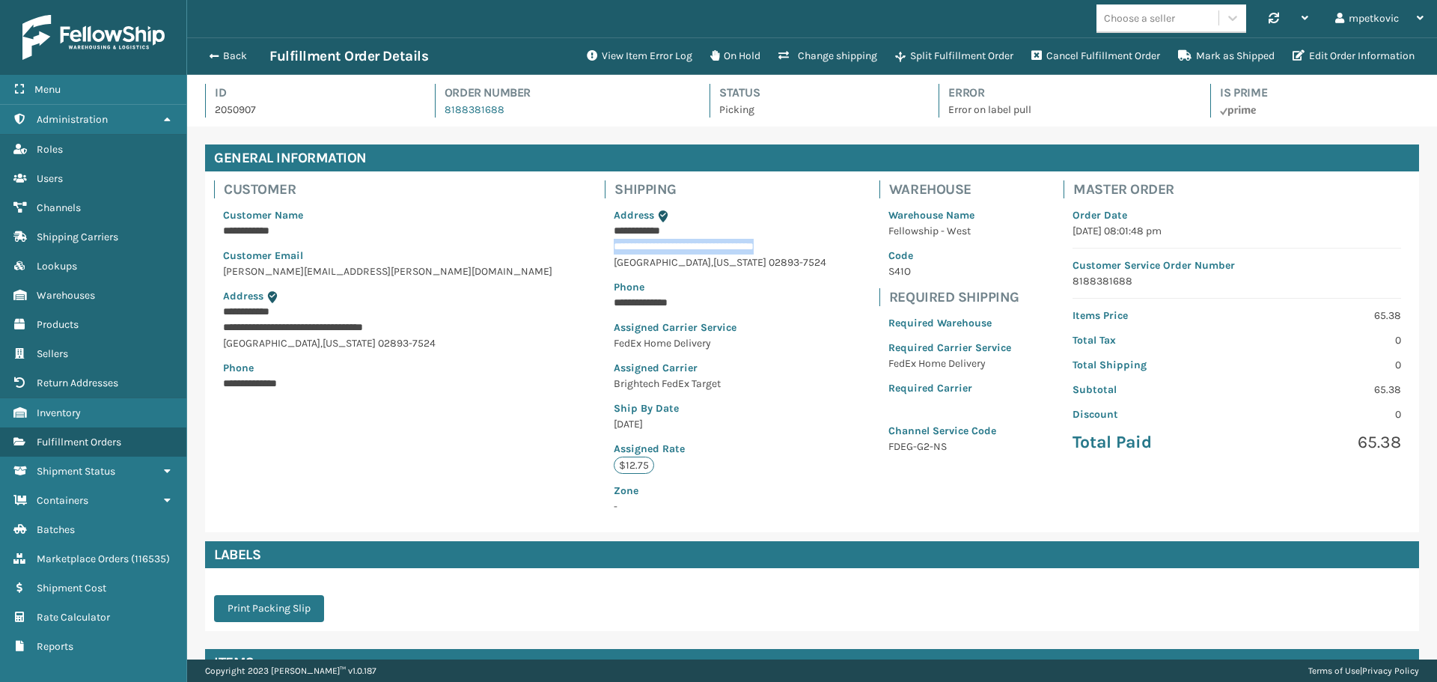
copy p "**********"
click at [697, 276] on div "**********" at bounding box center [720, 360] width 230 height 325
drag, startPoint x: 728, startPoint y: 243, endPoint x: 693, endPoint y: 250, distance: 35.8
click at [693, 250] on p "**********" at bounding box center [715, 247] width 203 height 16
click at [688, 222] on p "Address" at bounding box center [720, 215] width 213 height 16
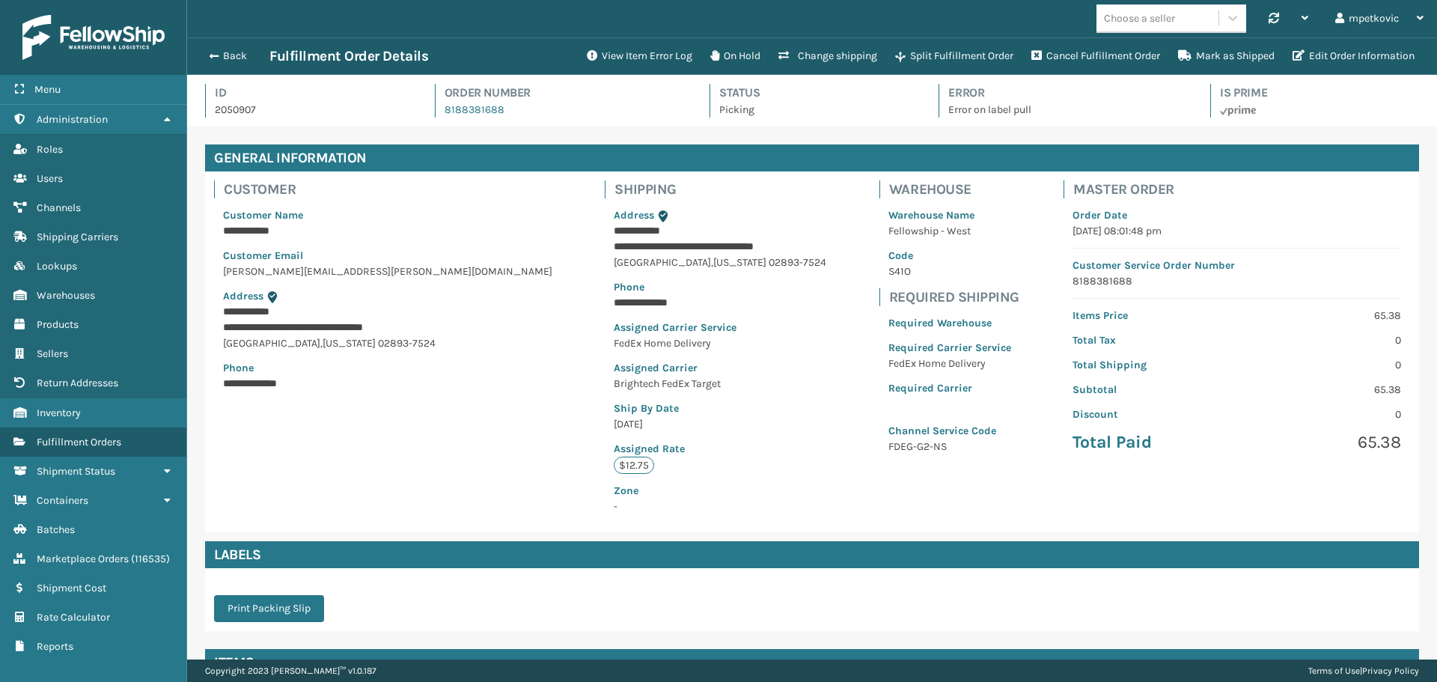
click at [891, 360] on p "FedEx Home Delivery" at bounding box center [949, 363] width 123 height 16
drag, startPoint x: 726, startPoint y: 248, endPoint x: 523, endPoint y: 250, distance: 202.8
click at [605, 250] on div "**********" at bounding box center [720, 360] width 230 height 325
copy p "**********"
click at [605, 271] on div "**********" at bounding box center [720, 360] width 230 height 325
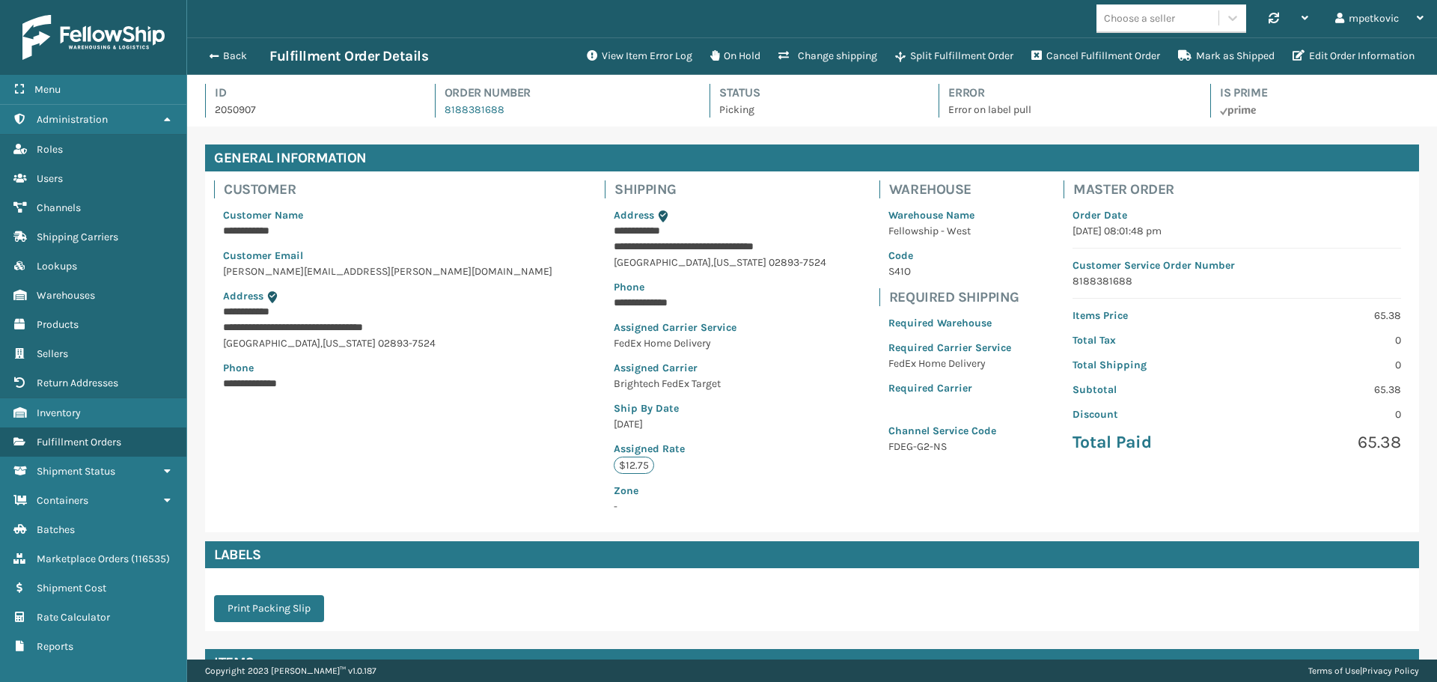
click at [614, 251] on p "**********" at bounding box center [715, 247] width 203 height 16
click at [614, 245] on p "**********" at bounding box center [715, 247] width 203 height 16
drag, startPoint x: 531, startPoint y: 245, endPoint x: 727, endPoint y: 251, distance: 196.9
click at [727, 251] on p "**********" at bounding box center [715, 247] width 203 height 16
click at [721, 215] on p "Address" at bounding box center [720, 215] width 213 height 16
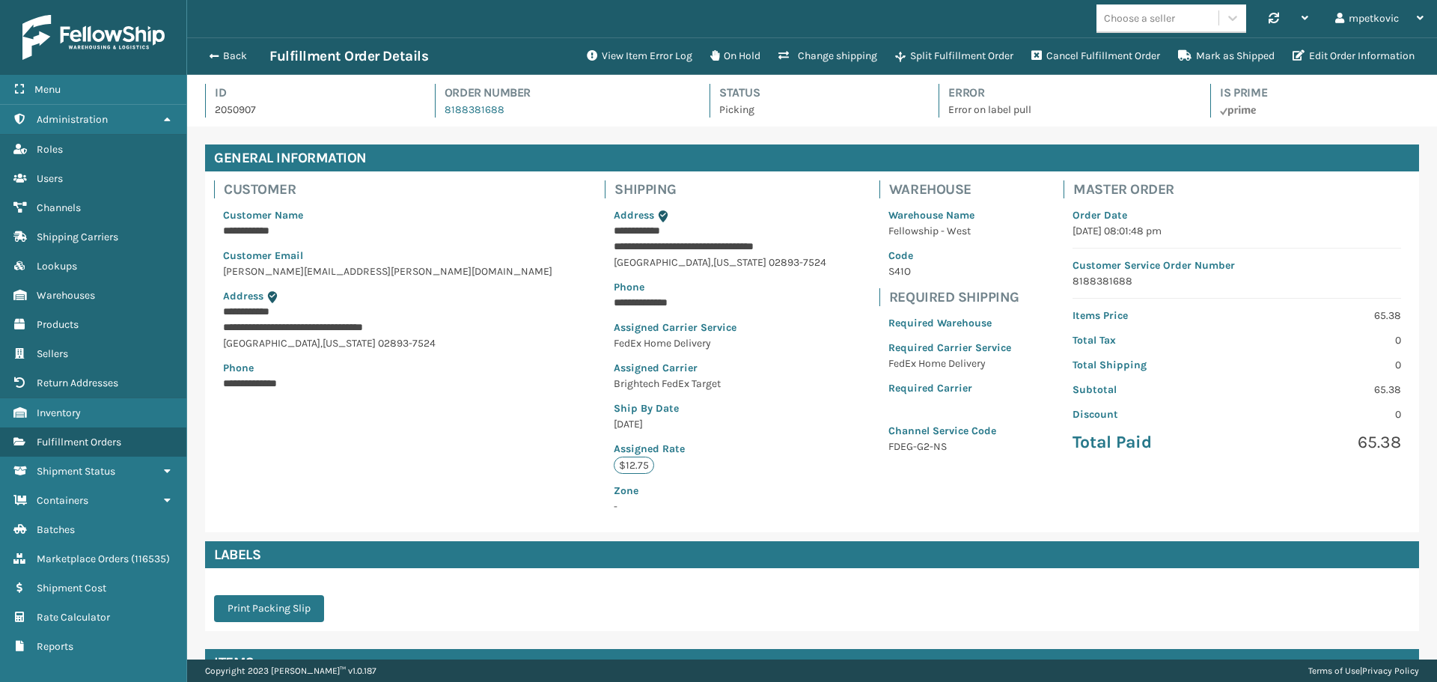
click at [714, 218] on p "Address" at bounding box center [720, 215] width 213 height 16
click at [715, 412] on p "Ship By Date" at bounding box center [720, 408] width 213 height 16
click at [228, 58] on button "Back" at bounding box center [235, 55] width 69 height 13
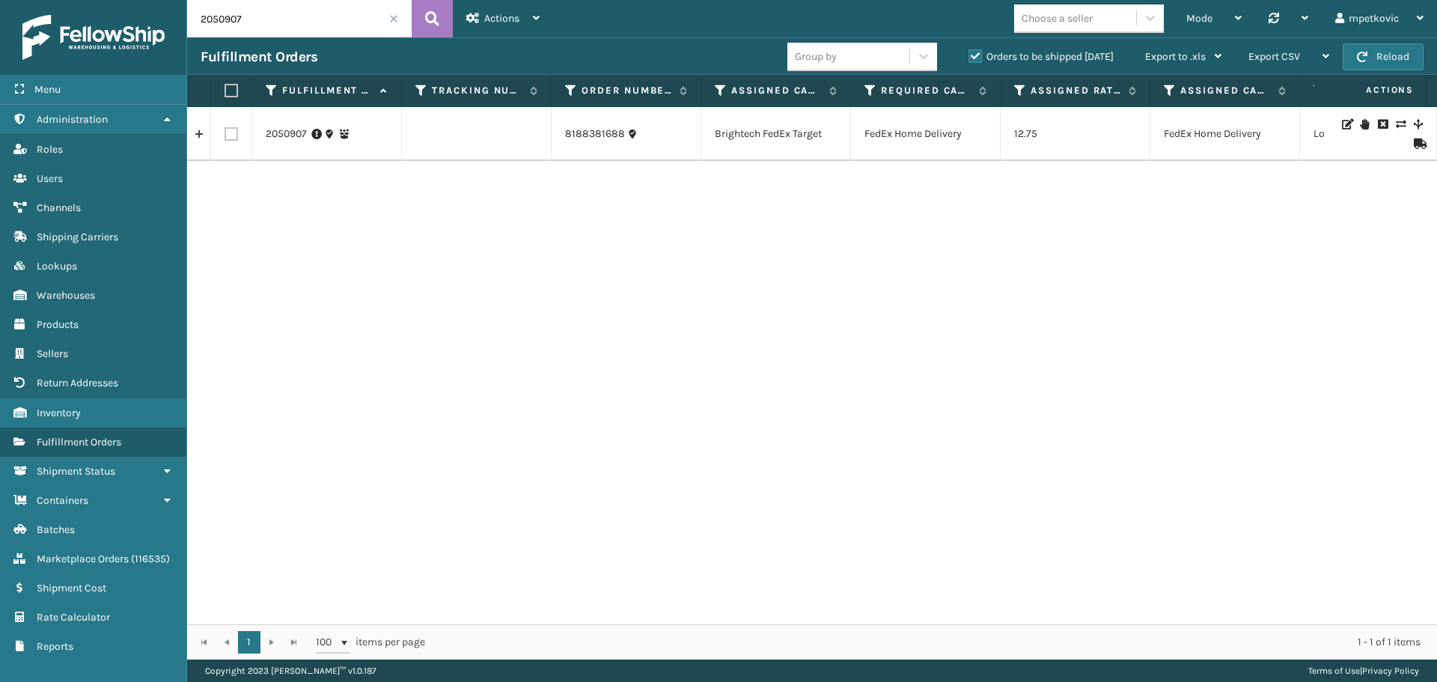
click at [265, 10] on input "2050907" at bounding box center [299, 18] width 225 height 37
paste input "46303"
type input "2046303"
click at [427, 12] on icon at bounding box center [432, 18] width 14 height 22
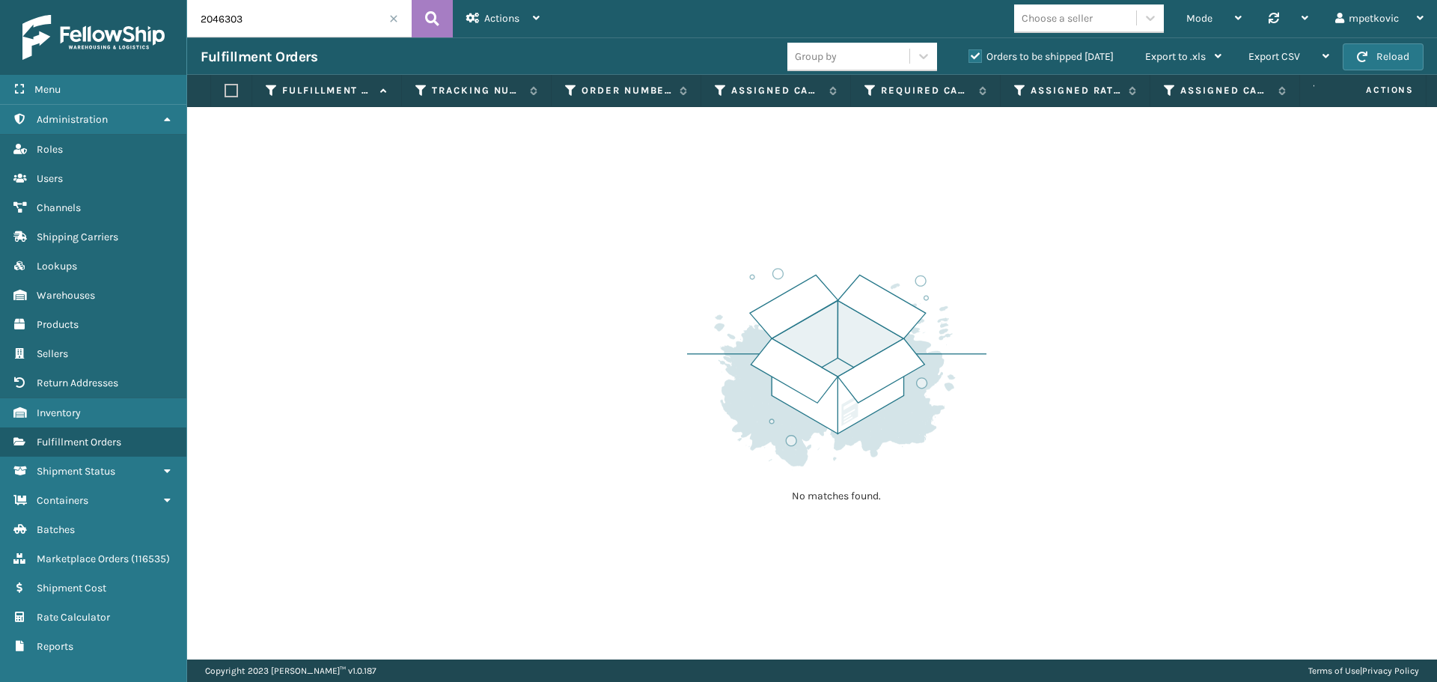
click at [1083, 185] on div "No matches found." at bounding box center [812, 383] width 1250 height 552
click at [998, 58] on label "Orders to be shipped [DATE]" at bounding box center [1040, 56] width 145 height 13
click at [969, 58] on input "Orders to be shipped [DATE]" at bounding box center [968, 53] width 1 height 10
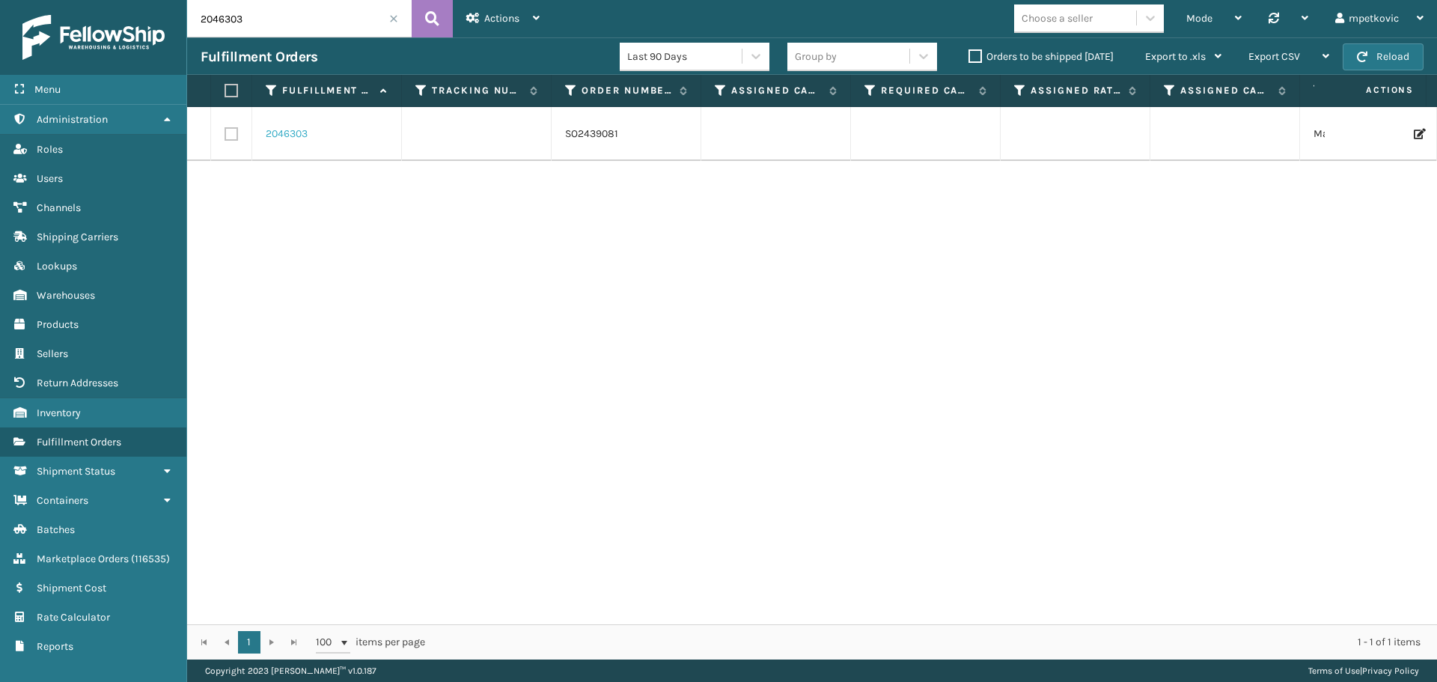
click at [281, 129] on link "2046303" at bounding box center [287, 133] width 42 height 15
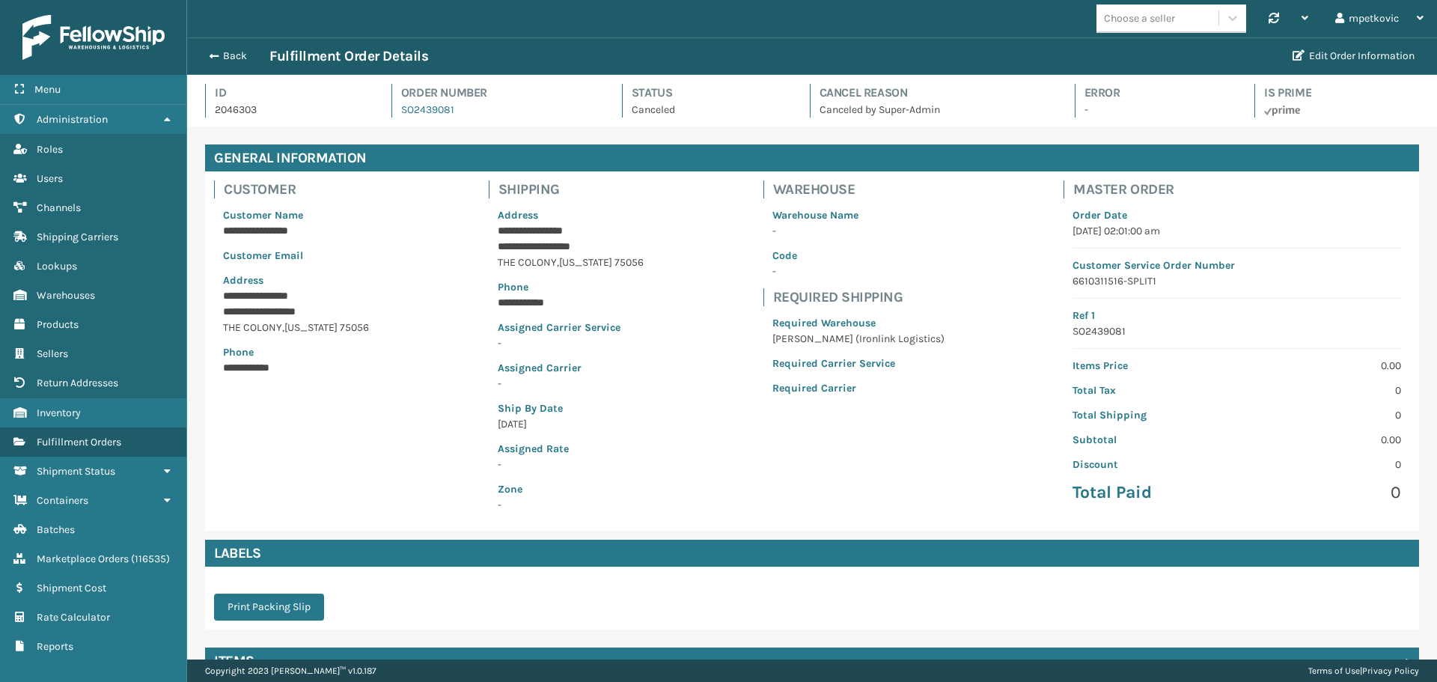
scroll to position [36, 1250]
click at [736, 213] on div "**********" at bounding box center [812, 350] width 1214 height 359
click at [472, 244] on div "**********" at bounding box center [812, 350] width 1214 height 359
click at [480, 238] on div "**********" at bounding box center [812, 350] width 1214 height 359
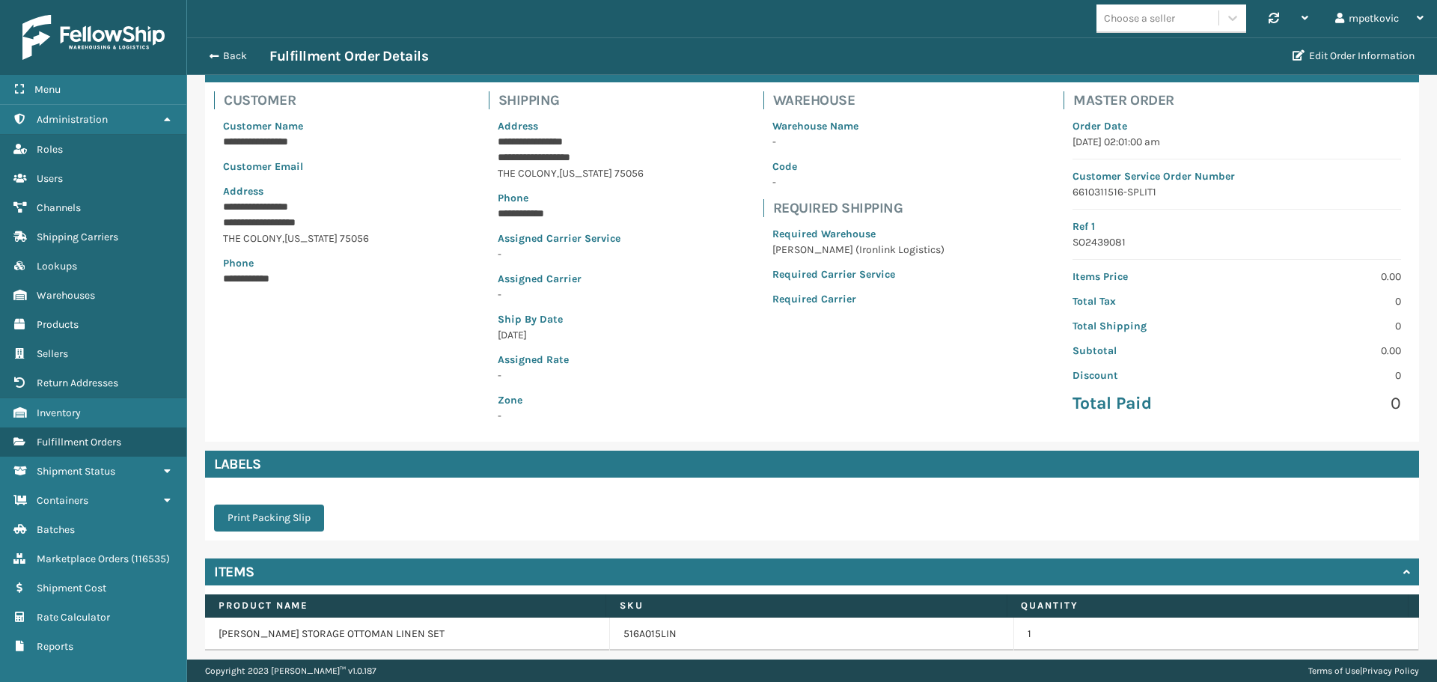
scroll to position [143, 0]
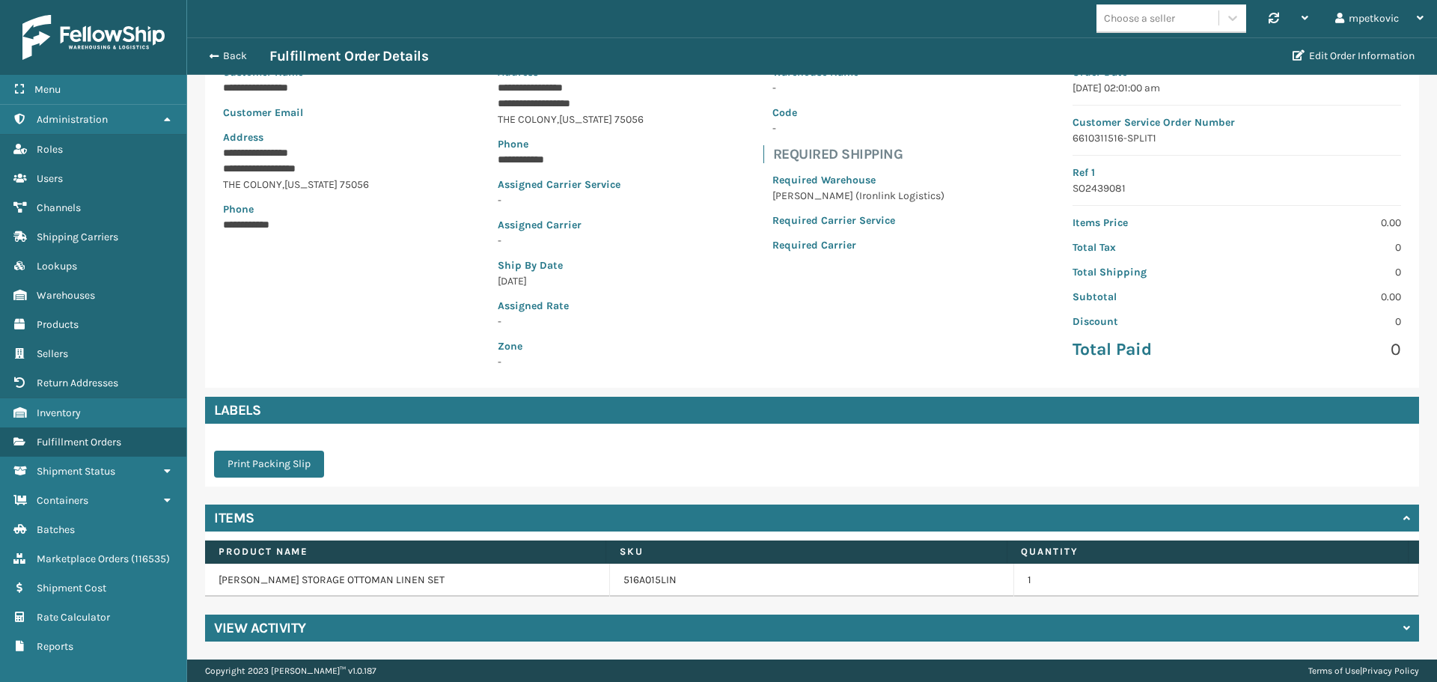
click at [346, 623] on div "View Activity" at bounding box center [812, 627] width 1214 height 27
click at [333, 297] on div "**********" at bounding box center [812, 207] width 1214 height 359
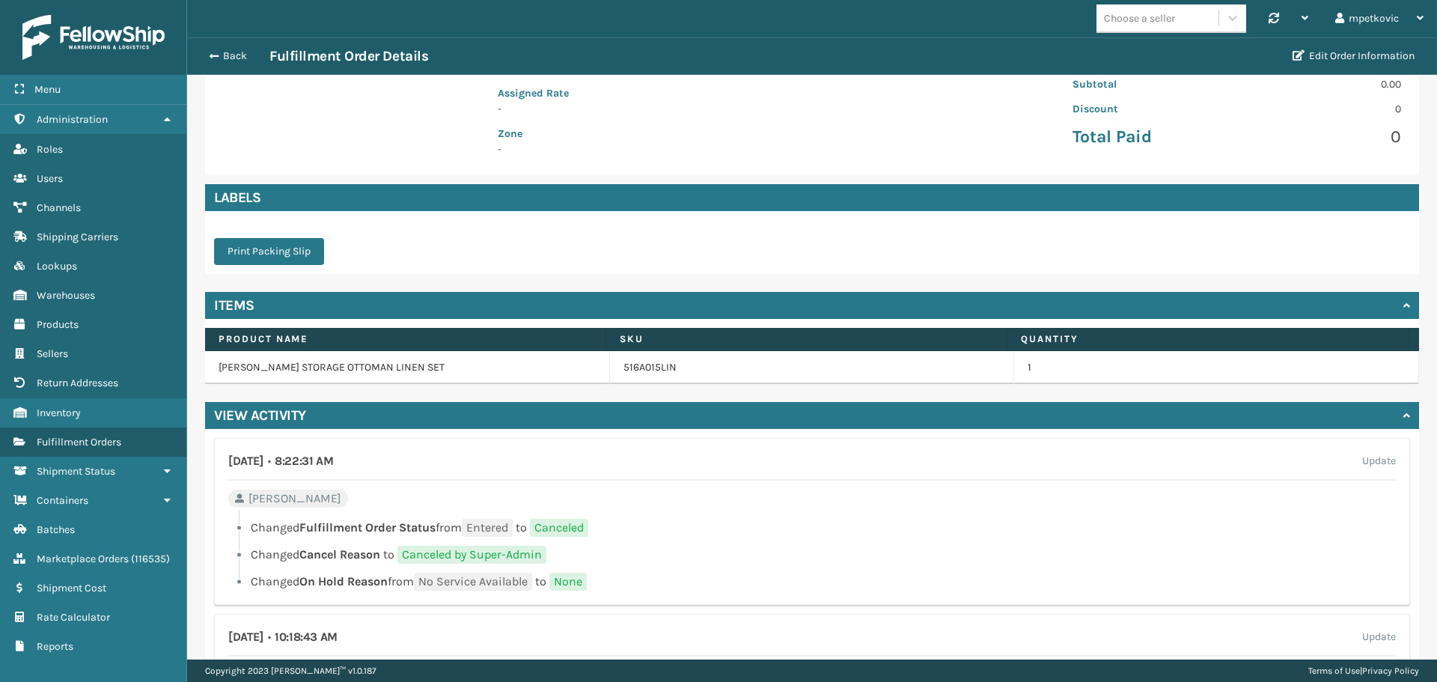
scroll to position [459, 0]
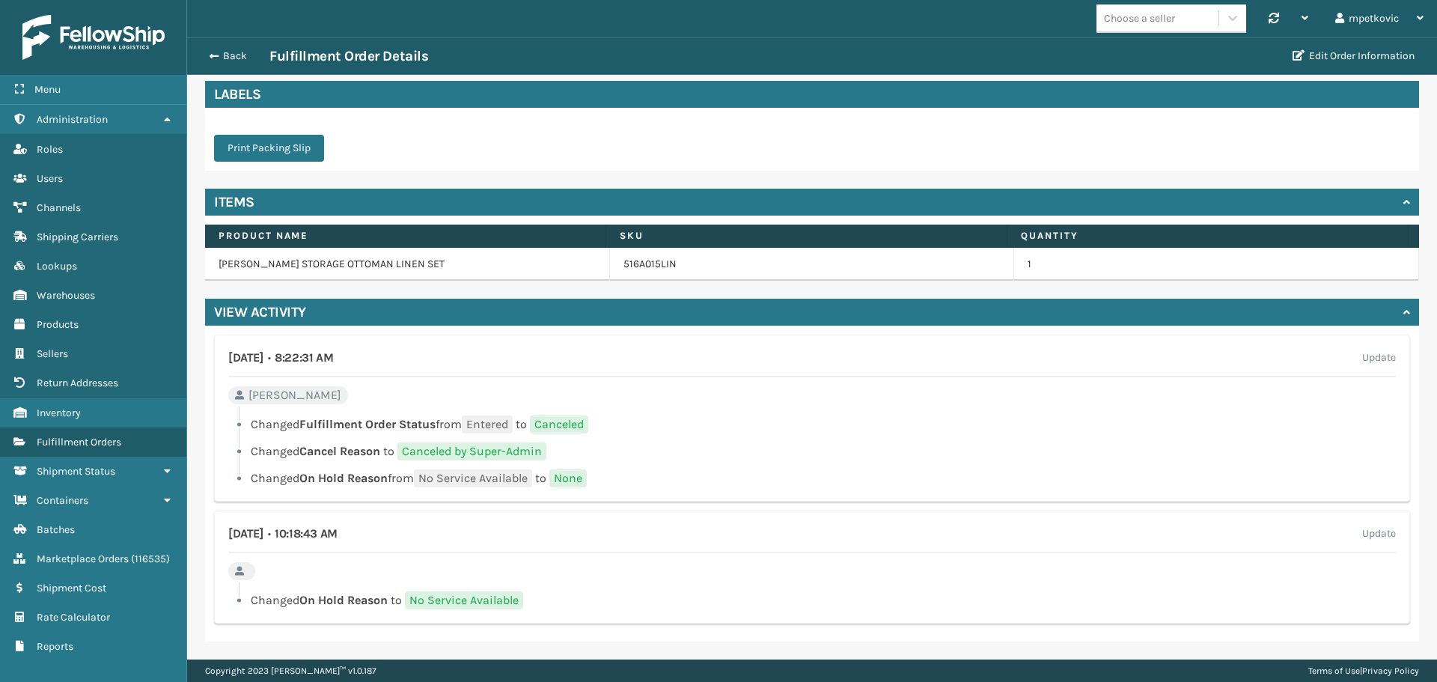
click at [703, 442] on ul "Changed Fulfillment Order Status from Entered to Canceled Changed Cancel Reason…" at bounding box center [811, 451] width 1167 height 72
click at [665, 448] on li "Changed Cancel Reason to Canceled by Super-Admin" at bounding box center [811, 451] width 1167 height 18
click at [687, 445] on li "Changed Cancel Reason to Canceled by Super-Admin" at bounding box center [811, 451] width 1167 height 18
click at [697, 439] on ul "Changed Fulfillment Order Status from Entered to Canceled Changed Cancel Reason…" at bounding box center [811, 451] width 1167 height 72
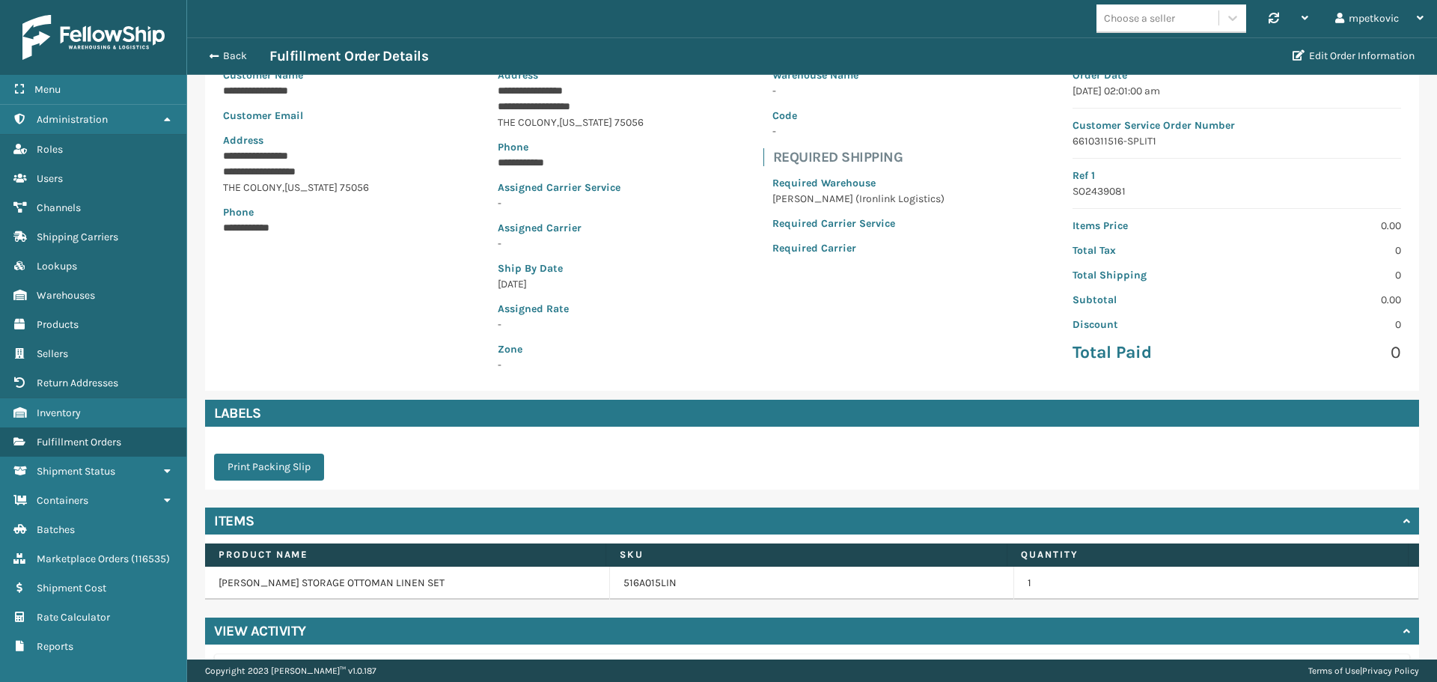
scroll to position [0, 0]
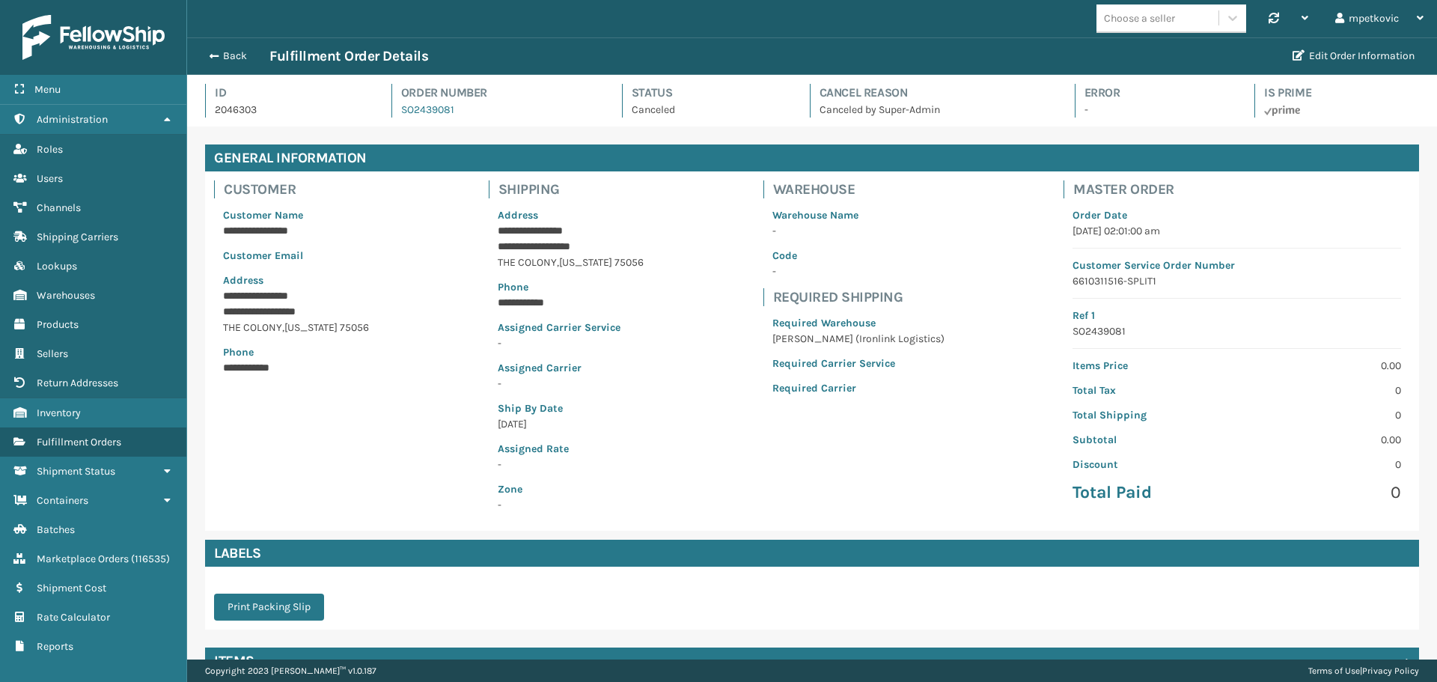
click at [386, 311] on div "**********" at bounding box center [812, 350] width 1214 height 359
click at [406, 257] on div "**********" at bounding box center [812, 350] width 1214 height 359
click at [454, 246] on div "**********" at bounding box center [812, 350] width 1214 height 359
click at [687, 325] on div "**********" at bounding box center [812, 350] width 1214 height 359
click at [230, 58] on button "Back" at bounding box center [235, 55] width 69 height 13
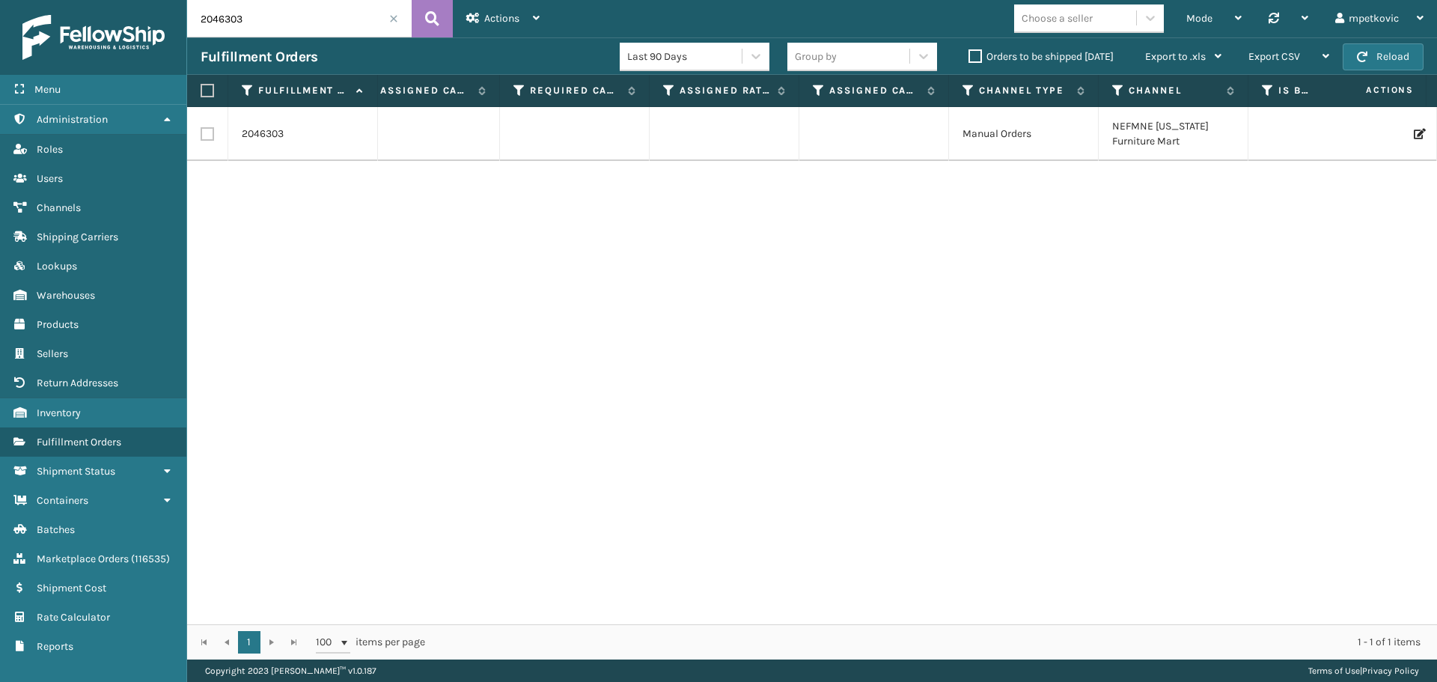
scroll to position [0, 641]
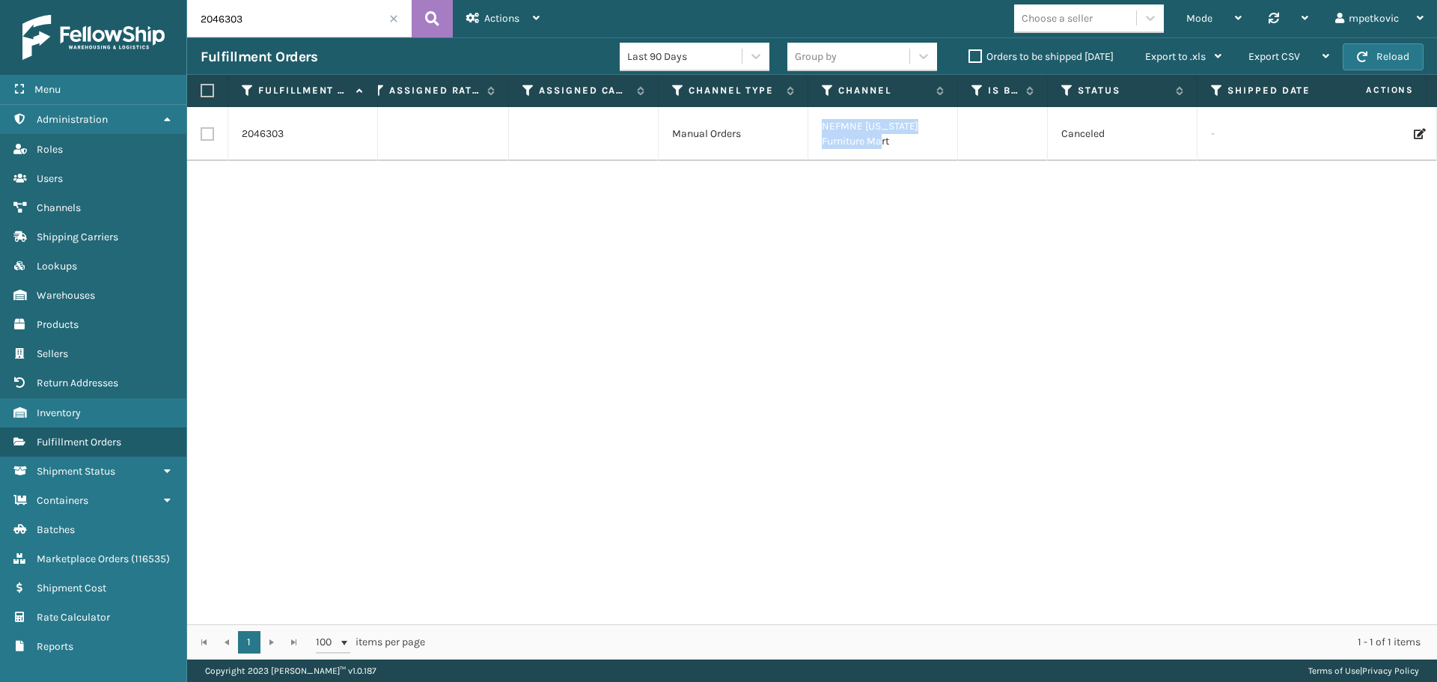
drag, startPoint x: 896, startPoint y: 144, endPoint x: 818, endPoint y: 123, distance: 80.4
click at [818, 123] on td "NEFMNE [US_STATE] Furniture Mart" at bounding box center [883, 134] width 150 height 54
click at [848, 219] on div "2046303 SO2439081 Manual Orders NEFMNE [US_STATE] Furniture Mart Canceled - 516…" at bounding box center [812, 365] width 1250 height 517
click at [836, 190] on div "2046303 SO2439081 Manual Orders NEFMNE [US_STATE] Furniture Mart Canceled - 516…" at bounding box center [812, 365] width 1250 height 517
click at [843, 186] on div "2046303 SO2439081 Manual Orders NEFMNE [US_STATE] Furniture Mart Canceled - 516…" at bounding box center [812, 365] width 1250 height 517
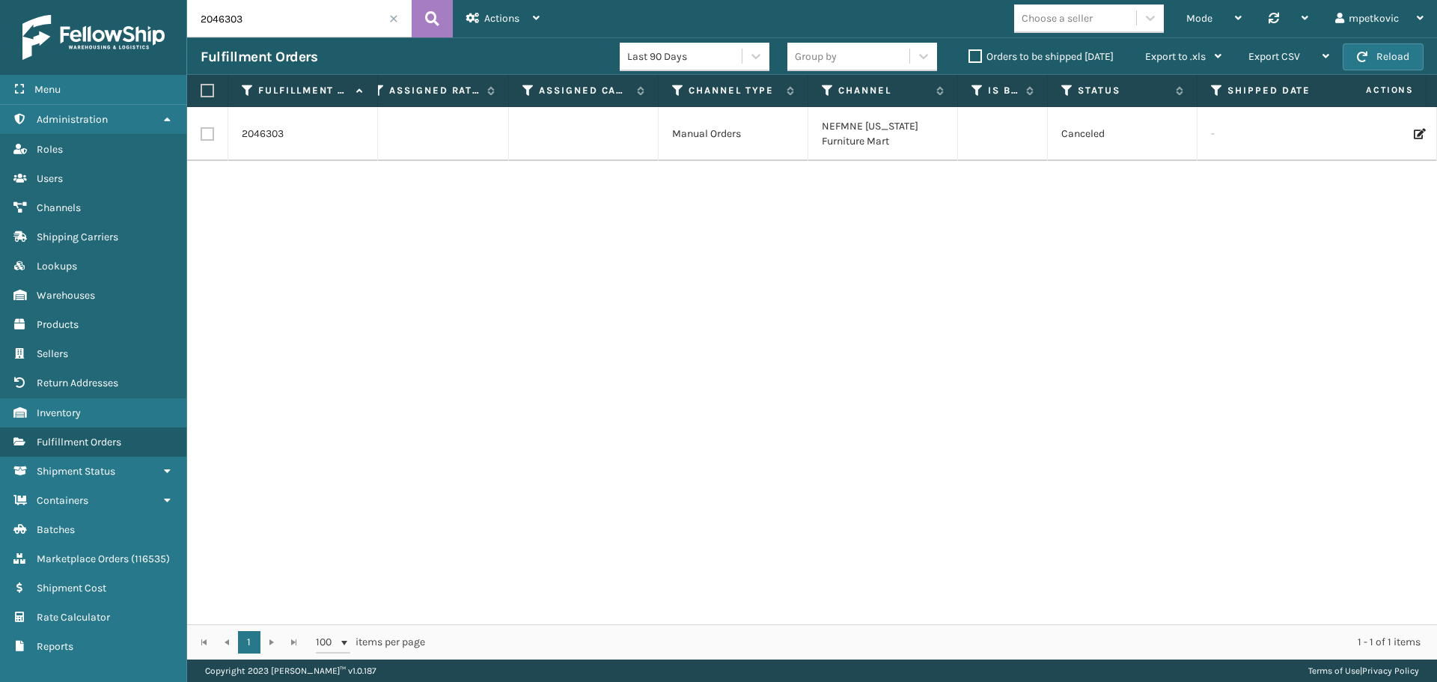
click at [844, 183] on div "2046303 SO2439081 Manual Orders NEFMNE [US_STATE] Furniture Mart Canceled - 516…" at bounding box center [812, 365] width 1250 height 517
click at [727, 198] on div "2046303 SO2439081 Manual Orders NEFMNE [US_STATE] Furniture Mart Canceled - 516…" at bounding box center [812, 365] width 1250 height 517
click at [687, 203] on div "2046303 SO2439081 Manual Orders NEFMNE [US_STATE] Furniture Mart Canceled - 516…" at bounding box center [812, 365] width 1250 height 517
click at [766, 203] on div "2046303 SO2439081 Manual Orders NEFMNE [US_STATE] Furniture Mart Canceled - 516…" at bounding box center [812, 365] width 1250 height 517
click at [730, 204] on div "2046303 SO2439081 Manual Orders NEFMNE [US_STATE] Furniture Mart Canceled - 516…" at bounding box center [812, 365] width 1250 height 517
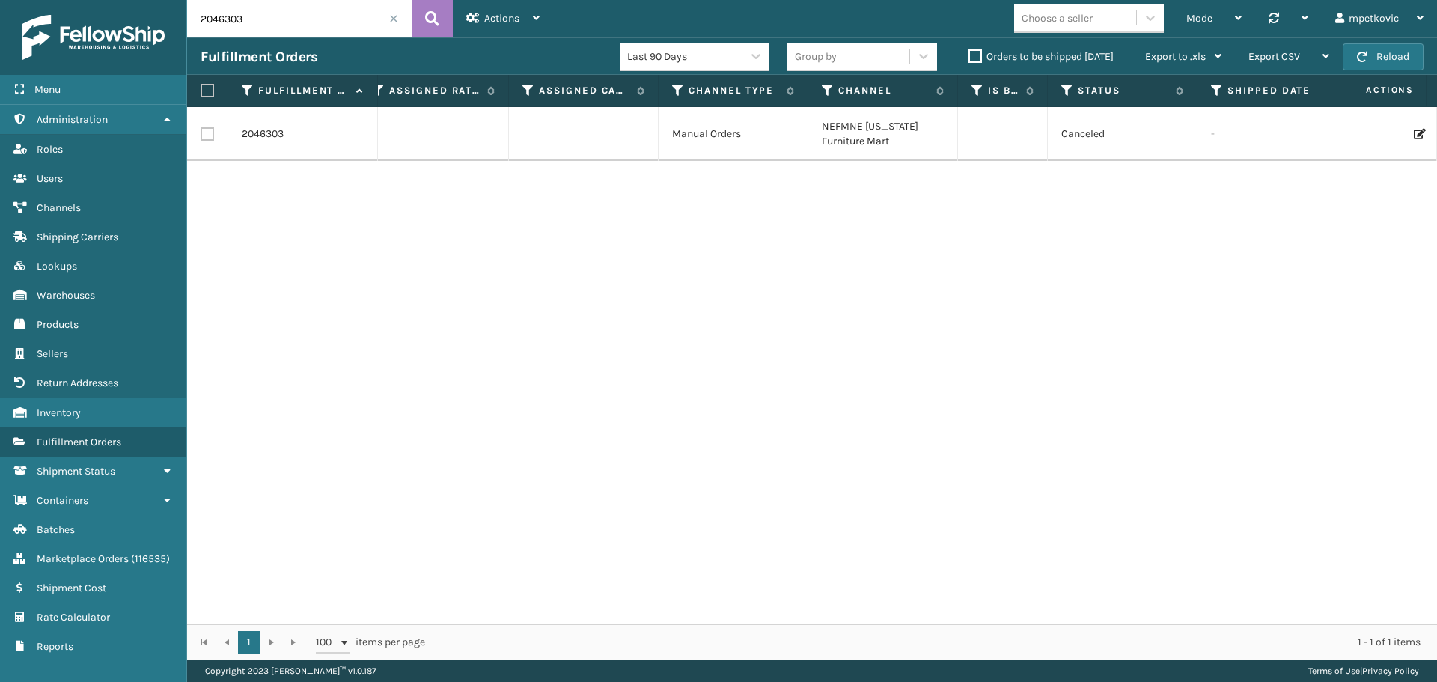
click at [688, 191] on div "2046303 SO2439081 Manual Orders NEFMNE [US_STATE] Furniture Mart Canceled - 516…" at bounding box center [812, 365] width 1250 height 517
drag, startPoint x: 694, startPoint y: 186, endPoint x: 661, endPoint y: 187, distance: 33.7
click at [694, 187] on div "2046303 SO2439081 Manual Orders NEFMNE [US_STATE] Furniture Mart Canceled - 516…" at bounding box center [812, 365] width 1250 height 517
click at [593, 199] on div "2046303 SO2439081 Manual Orders NEFMNE [US_STATE] Furniture Mart Canceled - 516…" at bounding box center [812, 365] width 1250 height 517
click at [572, 195] on div "2046303 SO2439081 Manual Orders NEFMNE [US_STATE] Furniture Mart Canceled - 516…" at bounding box center [812, 365] width 1250 height 517
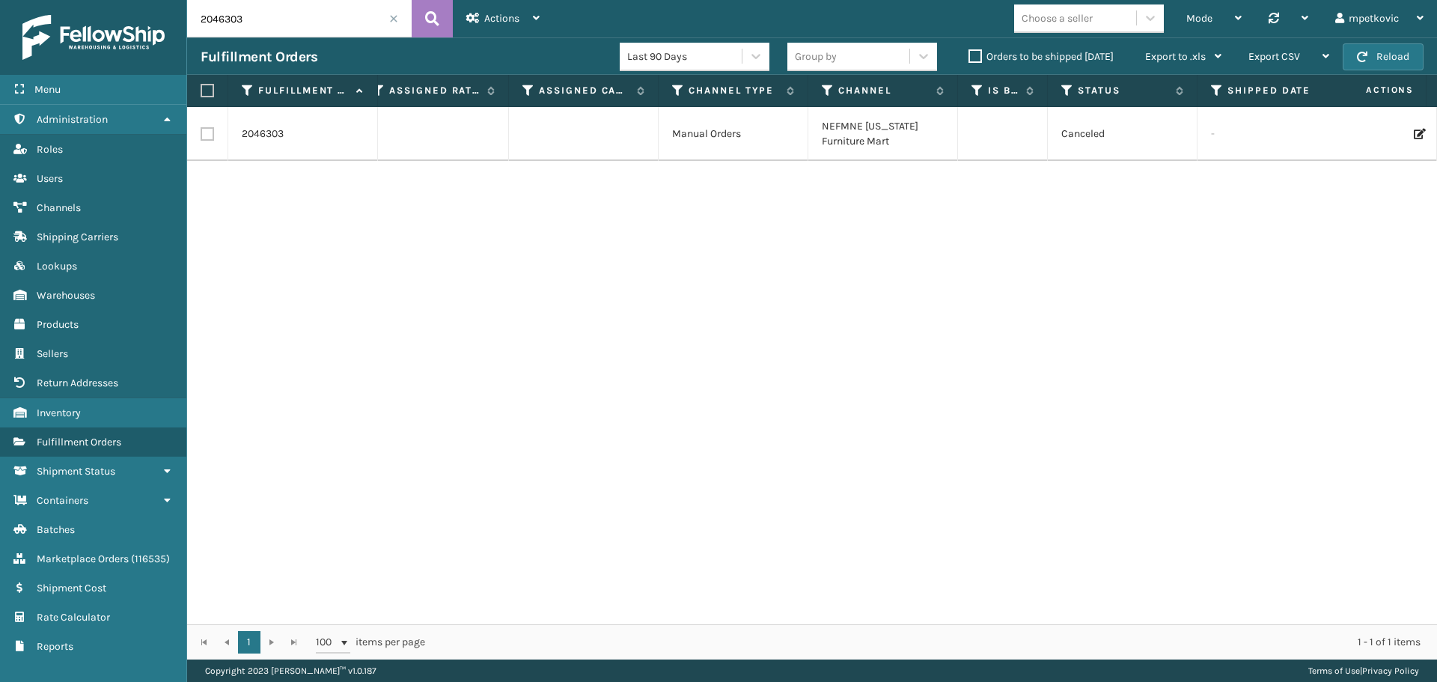
click at [415, 215] on div "2046303 SO2439081 Manual Orders NEFMNE [US_STATE] Furniture Mart Canceled - 516…" at bounding box center [812, 365] width 1250 height 517
click at [334, 226] on div "2046303 SO2439081 Manual Orders NEFMNE [US_STATE] Furniture Mart Canceled - 516…" at bounding box center [812, 365] width 1250 height 517
click at [312, 230] on div "2046303 SO2439081 Manual Orders NEFMNE [US_STATE] Furniture Mart Canceled - 516…" at bounding box center [812, 365] width 1250 height 517
click at [283, 216] on div "2046303 SO2439081 Manual Orders NEFMNE [US_STATE] Furniture Mart Canceled - 516…" at bounding box center [812, 365] width 1250 height 517
click at [268, 216] on div "2046303 SO2439081 Manual Orders NEFMNE [US_STATE] Furniture Mart Canceled - 516…" at bounding box center [812, 365] width 1250 height 517
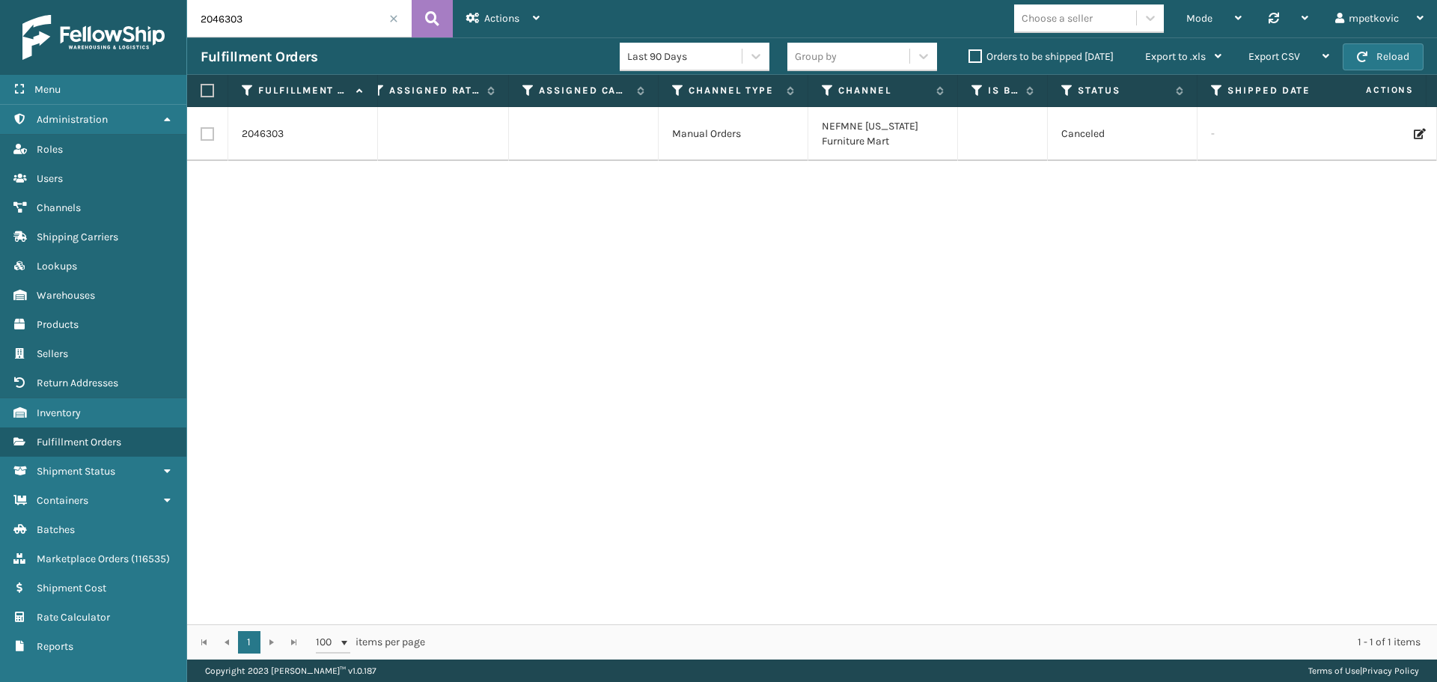
scroll to position [0, 0]
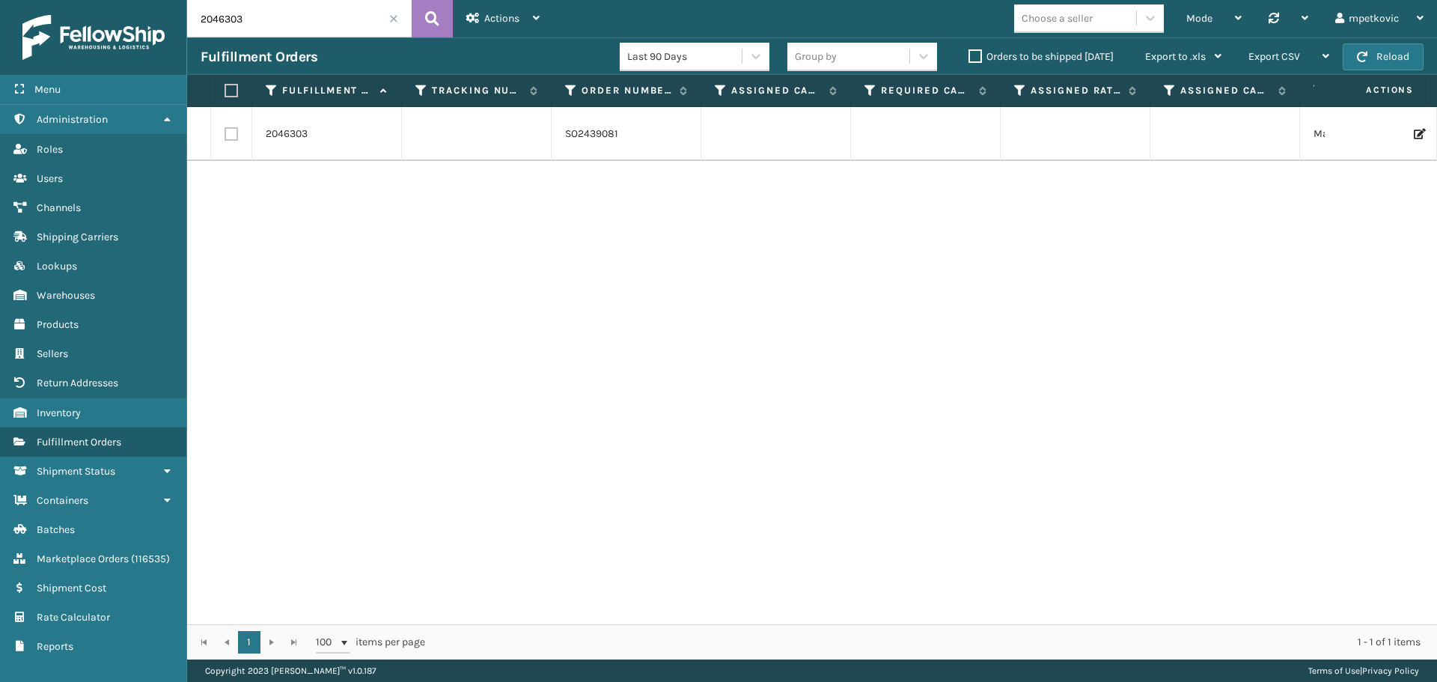
click at [337, 380] on div "2046303 SO2439081 Manual Orders NEFMNE [US_STATE] Furniture Mart Canceled - 516…" at bounding box center [812, 365] width 1250 height 517
click at [335, 253] on div "2046303 SO2439081 Manual Orders NEFMNE [US_STATE] Furniture Mart Canceled - 516…" at bounding box center [812, 365] width 1250 height 517
click at [299, 248] on div "2046303 SO2439081 Manual Orders NEFMNE [US_STATE] Furniture Mart Canceled - 516…" at bounding box center [812, 365] width 1250 height 517
click at [312, 217] on div "2046303 SO2439081 Manual Orders NEFMNE [US_STATE] Furniture Mart Canceled - 516…" at bounding box center [812, 365] width 1250 height 517
drag, startPoint x: 334, startPoint y: 210, endPoint x: 308, endPoint y: 216, distance: 26.0
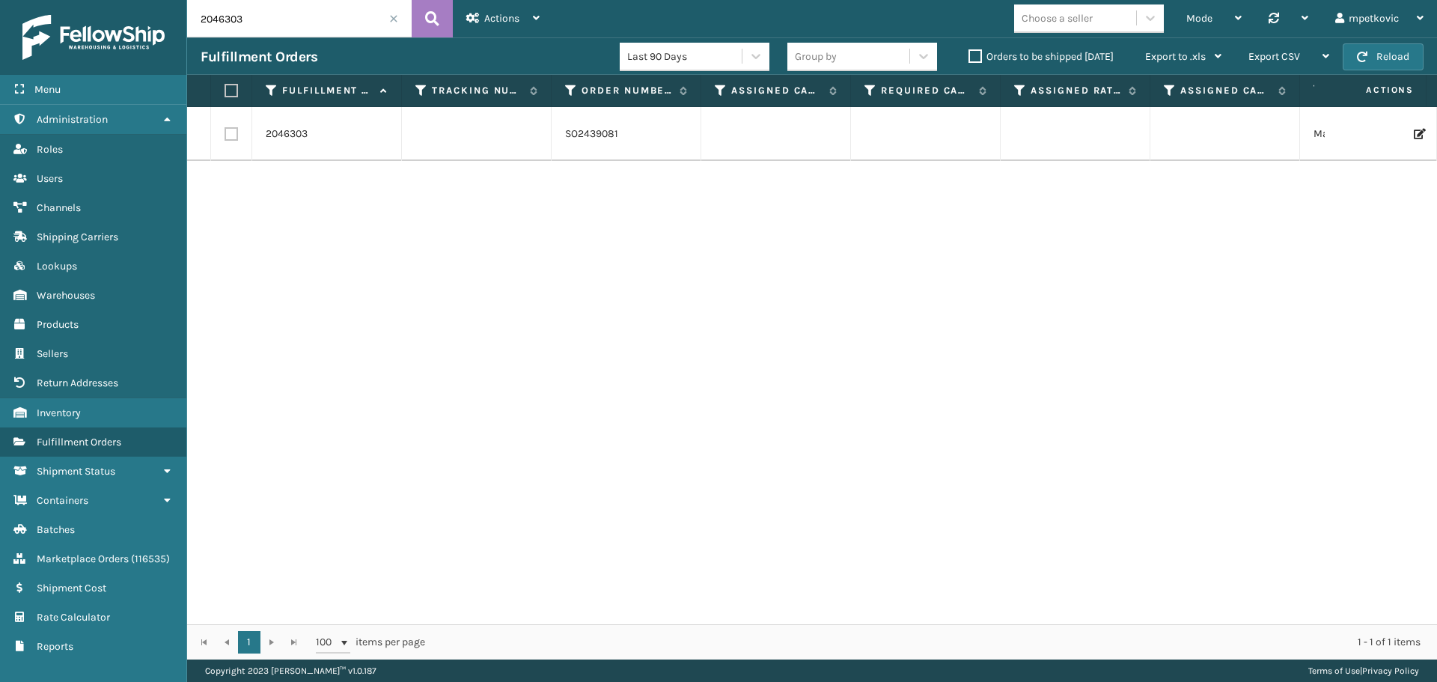
click at [333, 210] on div "2046303 SO2439081 Manual Orders NEFMNE [US_STATE] Furniture Mart Canceled - 516…" at bounding box center [812, 365] width 1250 height 517
click at [303, 219] on div "2046303 SO2439081 Manual Orders NEFMNE [US_STATE] Furniture Mart Canceled - 516…" at bounding box center [812, 365] width 1250 height 517
click at [305, 210] on div "2046303 SO2439081 Manual Orders NEFMNE [US_STATE] Furniture Mart Canceled - 516…" at bounding box center [812, 365] width 1250 height 517
click at [349, 203] on div "2046303 SO2439081 Manual Orders NEFMNE [US_STATE] Furniture Mart Canceled - 516…" at bounding box center [812, 365] width 1250 height 517
click at [334, 215] on div "2046303 SO2439081 Manual Orders NEFMNE [US_STATE] Furniture Mart Canceled - 516…" at bounding box center [812, 365] width 1250 height 517
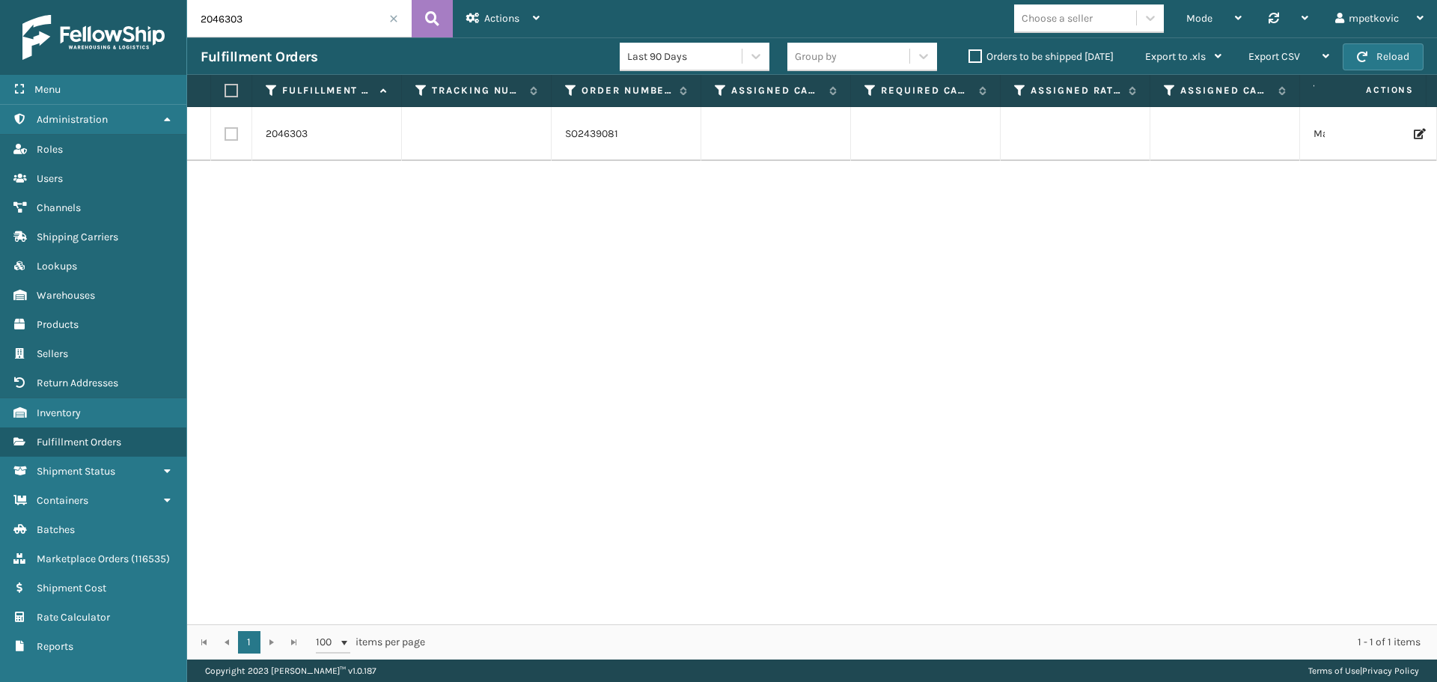
click at [334, 208] on div "2046303 SO2439081 Manual Orders NEFMNE [US_STATE] Furniture Mart Canceled - 516…" at bounding box center [812, 365] width 1250 height 517
